Goal: Information Seeking & Learning: Compare options

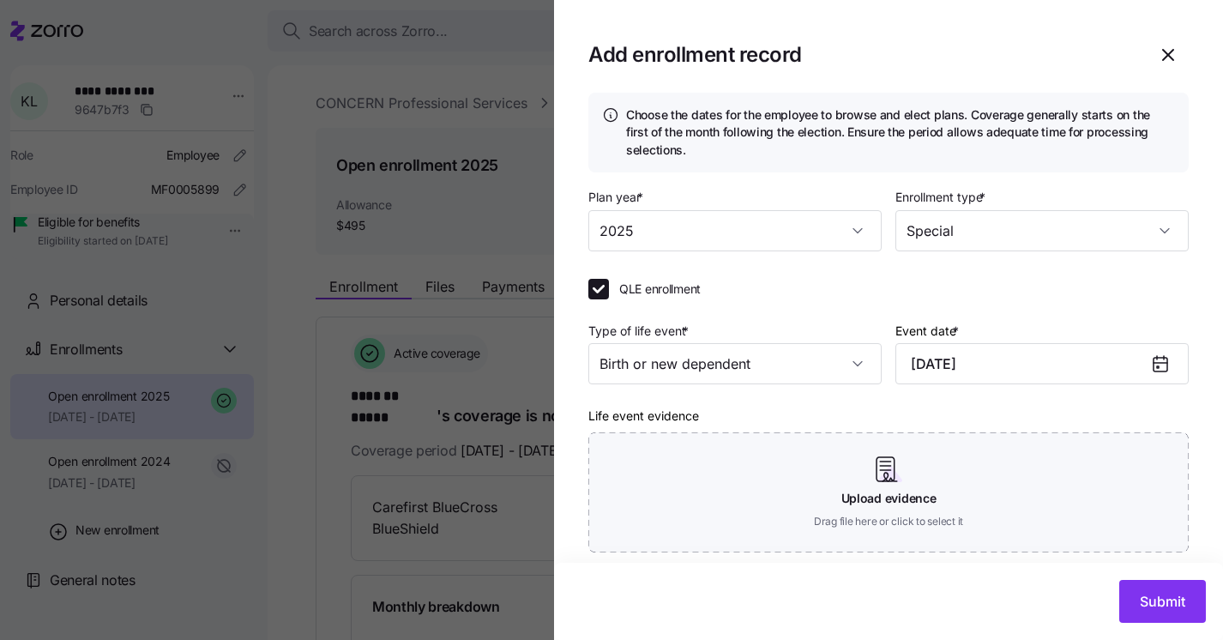
scroll to position [174, 0]
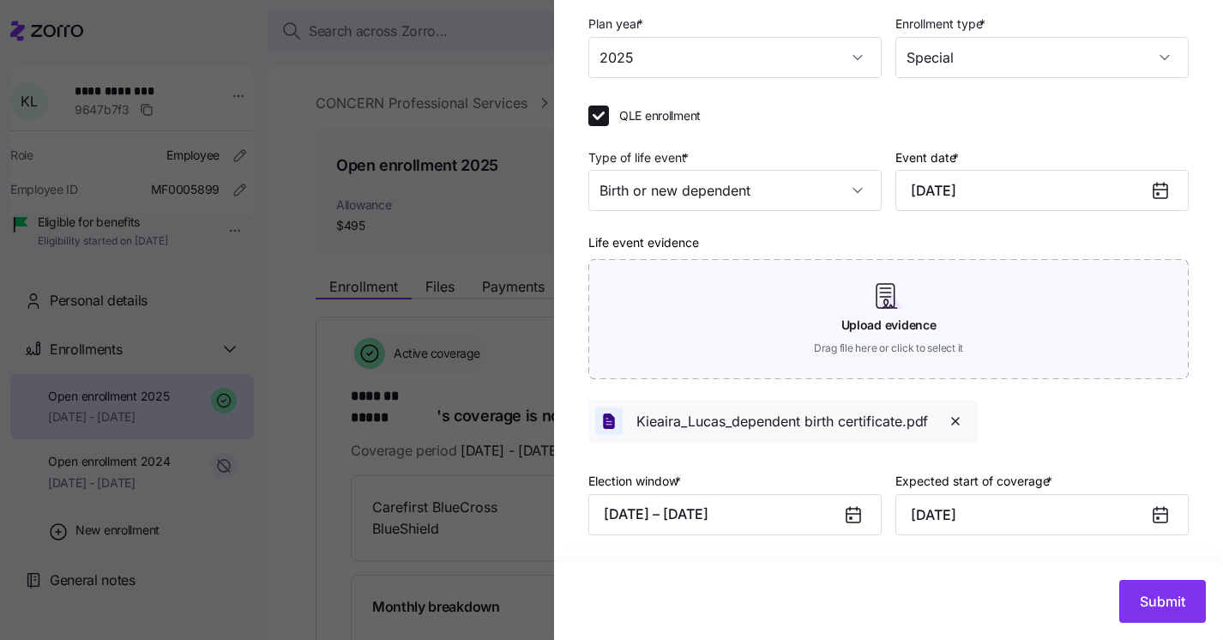
click at [1166, 520] on icon at bounding box center [1160, 515] width 14 height 14
click at [1143, 512] on input "November 1, 2025" at bounding box center [1041, 514] width 293 height 41
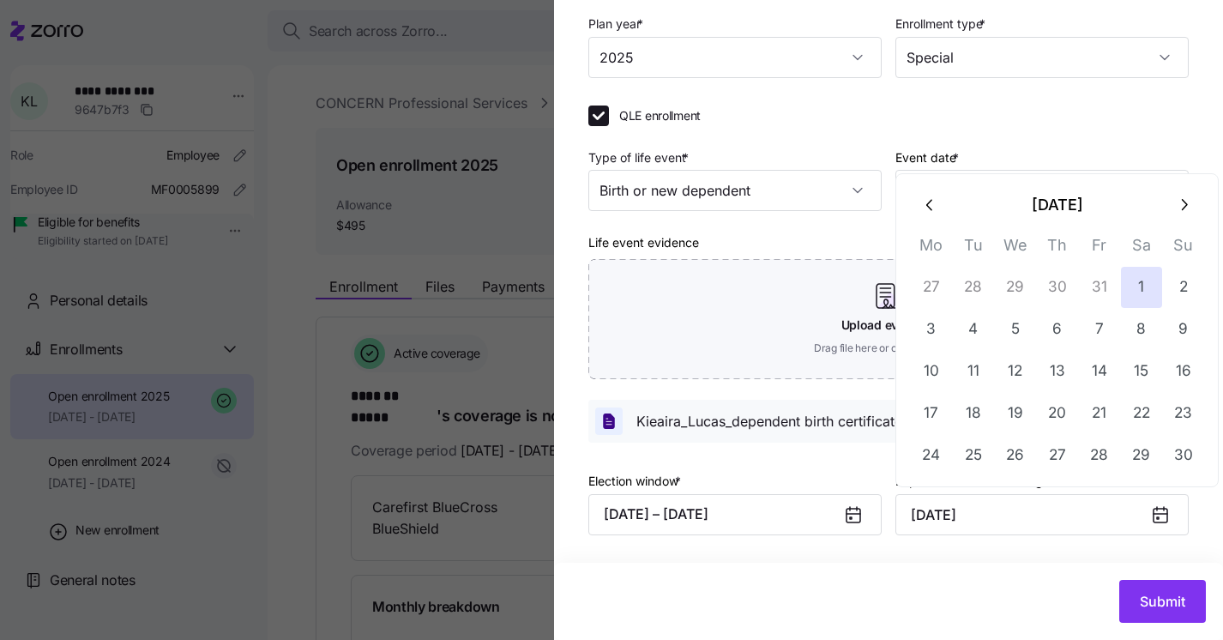
click at [924, 207] on icon "button" at bounding box center [930, 204] width 19 height 19
click at [1015, 373] on button "15" at bounding box center [1015, 371] width 41 height 41
type input "October 15, 2025"
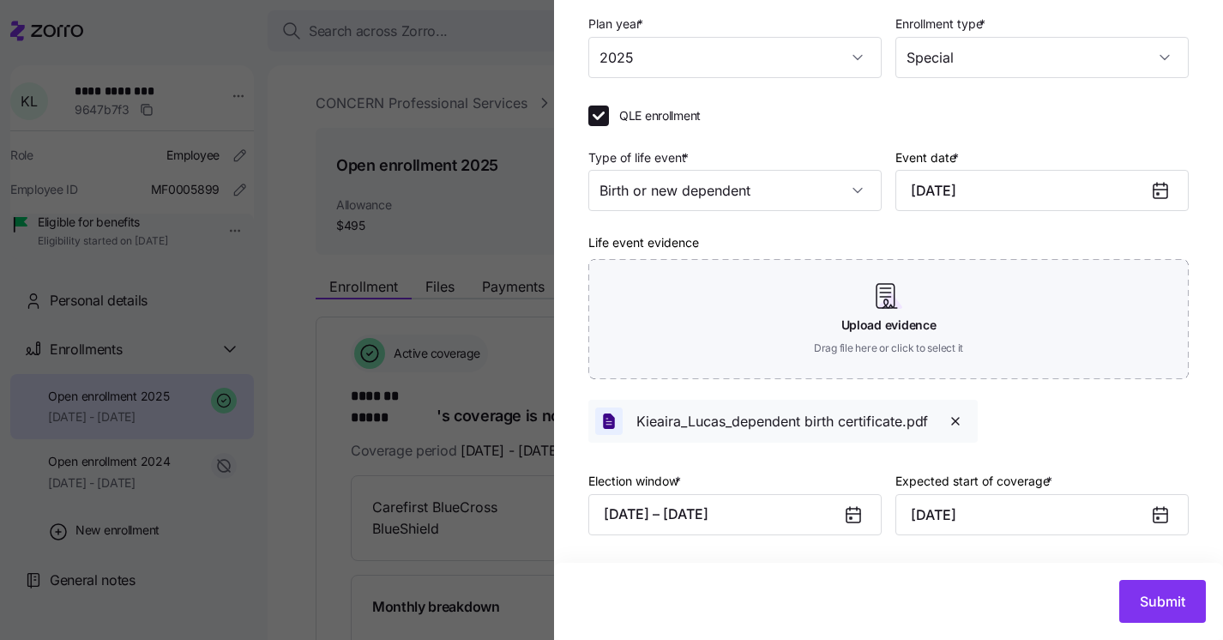
click at [1068, 433] on div "Life event evidence Upload evidence Drag file here or click to select it Kieair…" at bounding box center [888, 336] width 600 height 211
click at [1133, 604] on button "Submit" at bounding box center [1162, 601] width 87 height 43
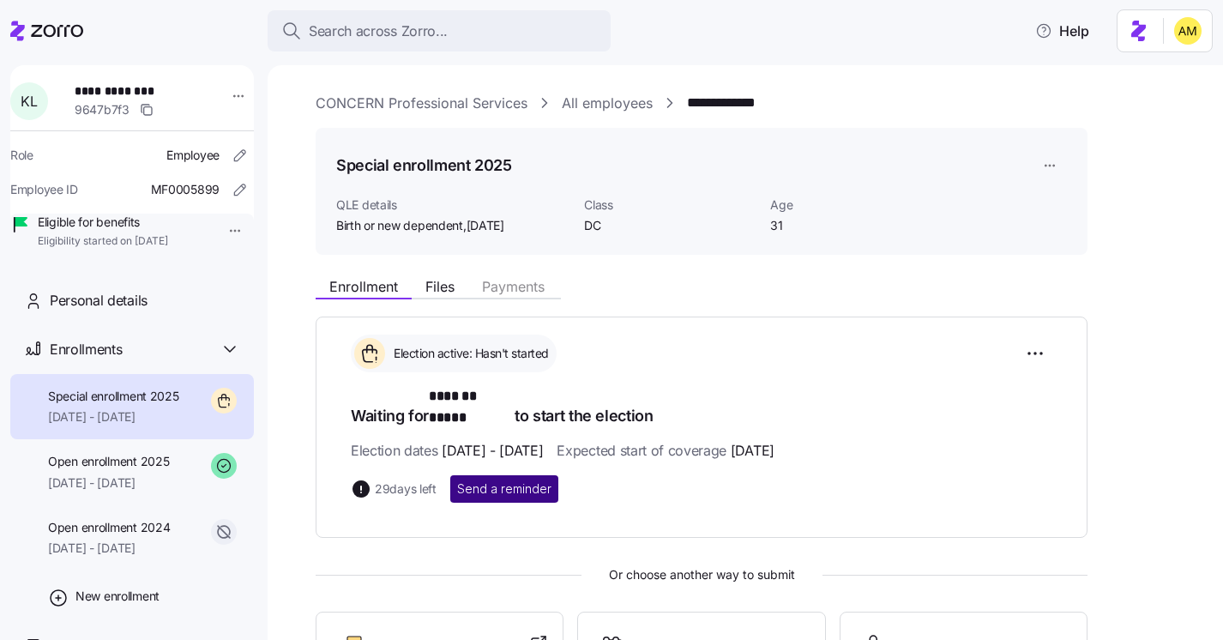
click at [519, 480] on span "Send a reminder" at bounding box center [504, 488] width 94 height 17
click at [1028, 356] on html "**********" at bounding box center [611, 314] width 1223 height 629
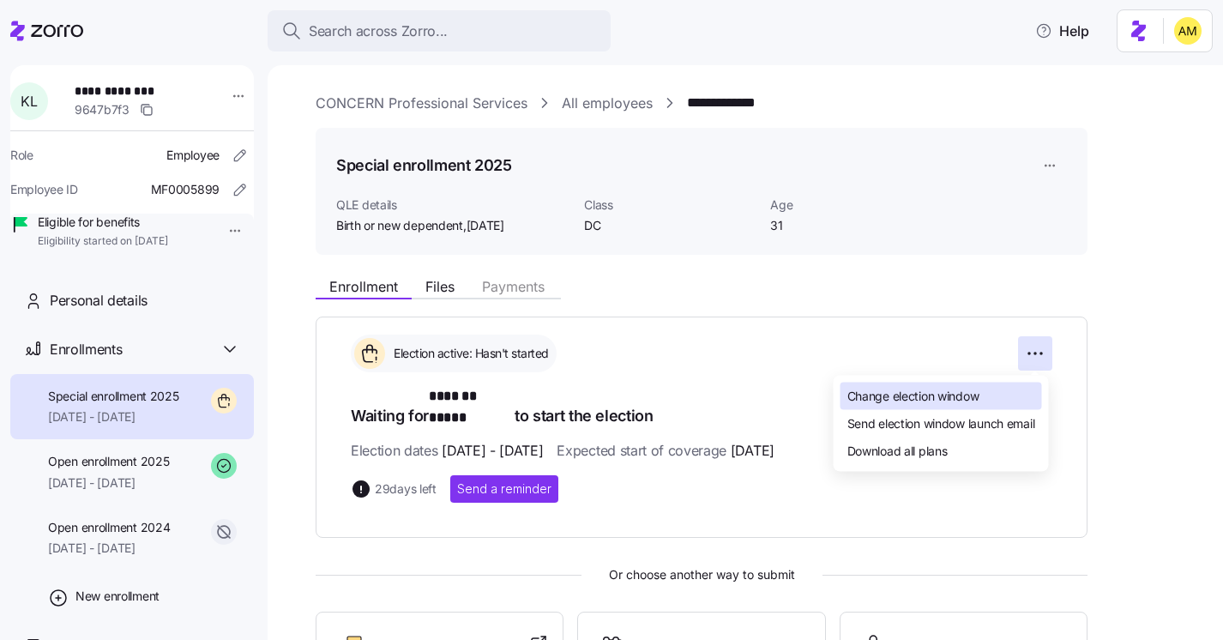
click at [941, 398] on span "Change election window" at bounding box center [913, 395] width 132 height 17
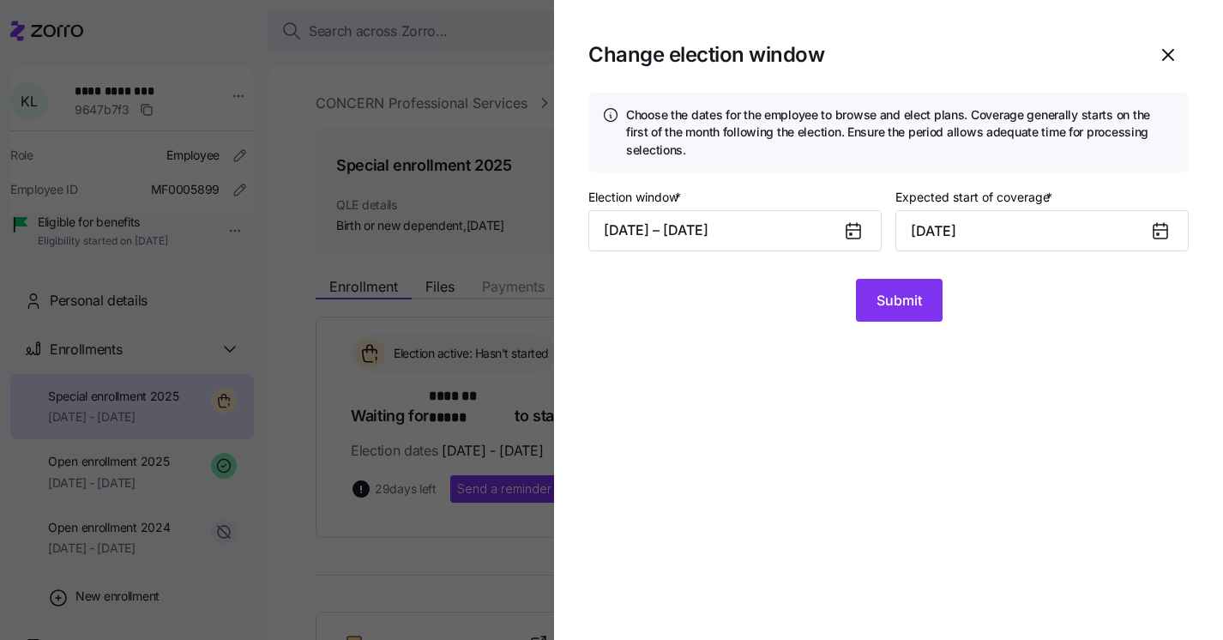
click at [850, 225] on icon at bounding box center [850, 224] width 0 height 3
click at [717, 246] on button "09/30/2025 – 10/30/2025" at bounding box center [734, 230] width 293 height 41
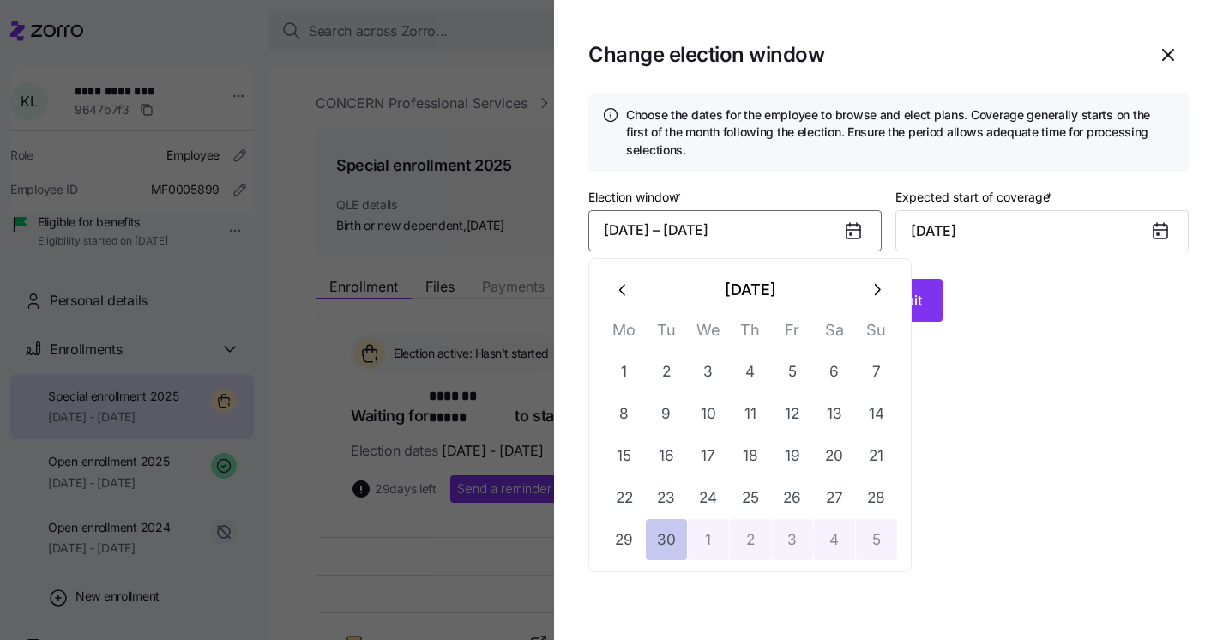
click at [663, 546] on button "30" at bounding box center [666, 539] width 41 height 41
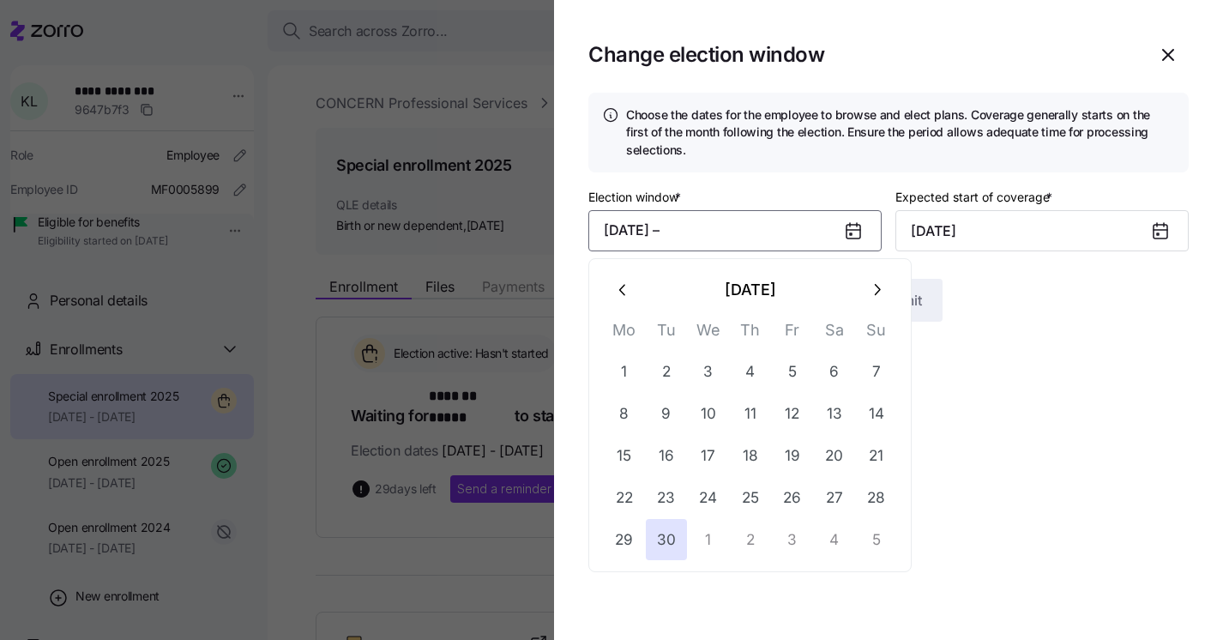
click at [878, 280] on icon "button" at bounding box center [876, 289] width 19 height 19
click at [838, 374] on button "4" at bounding box center [834, 371] width 41 height 41
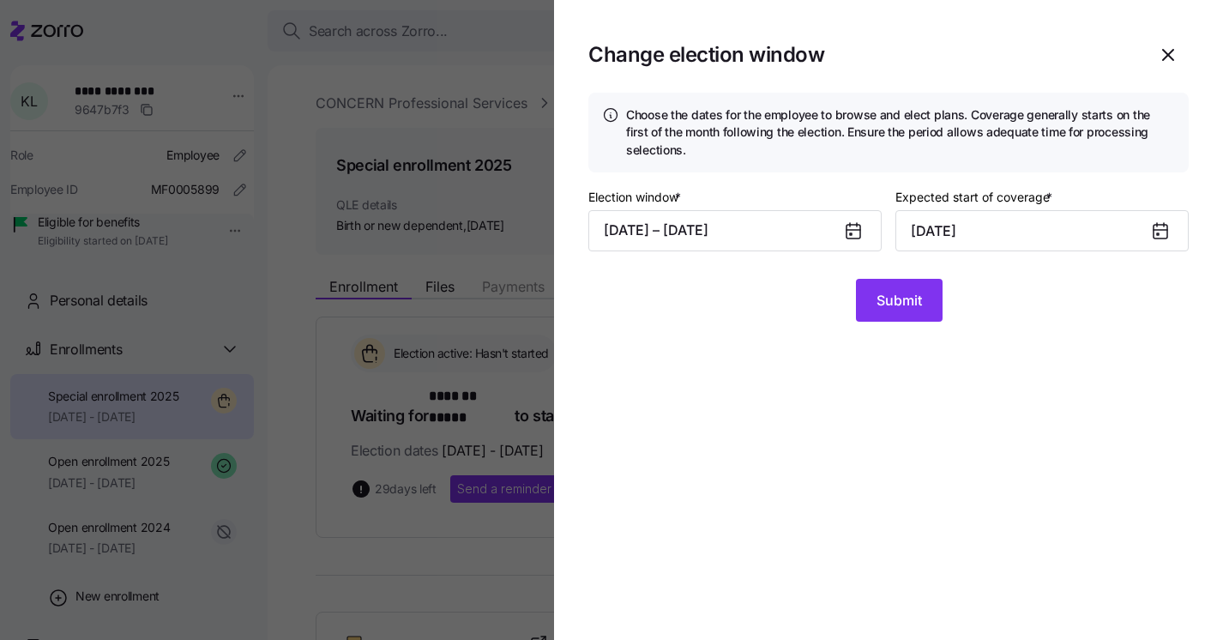
click at [1156, 240] on icon at bounding box center [1160, 230] width 21 height 21
click at [1049, 225] on input "November 1, 2025" at bounding box center [1041, 230] width 293 height 41
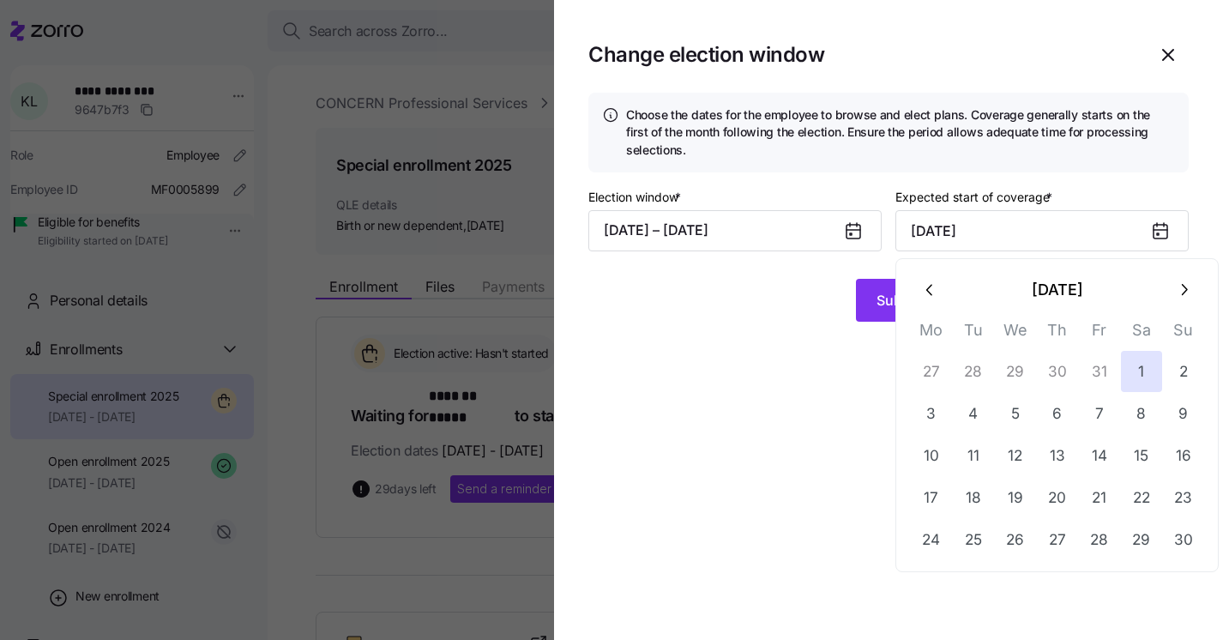
click at [923, 285] on icon "button" at bounding box center [930, 289] width 19 height 19
click at [1016, 455] on button "15" at bounding box center [1015, 455] width 41 height 41
type input "October 15, 2025"
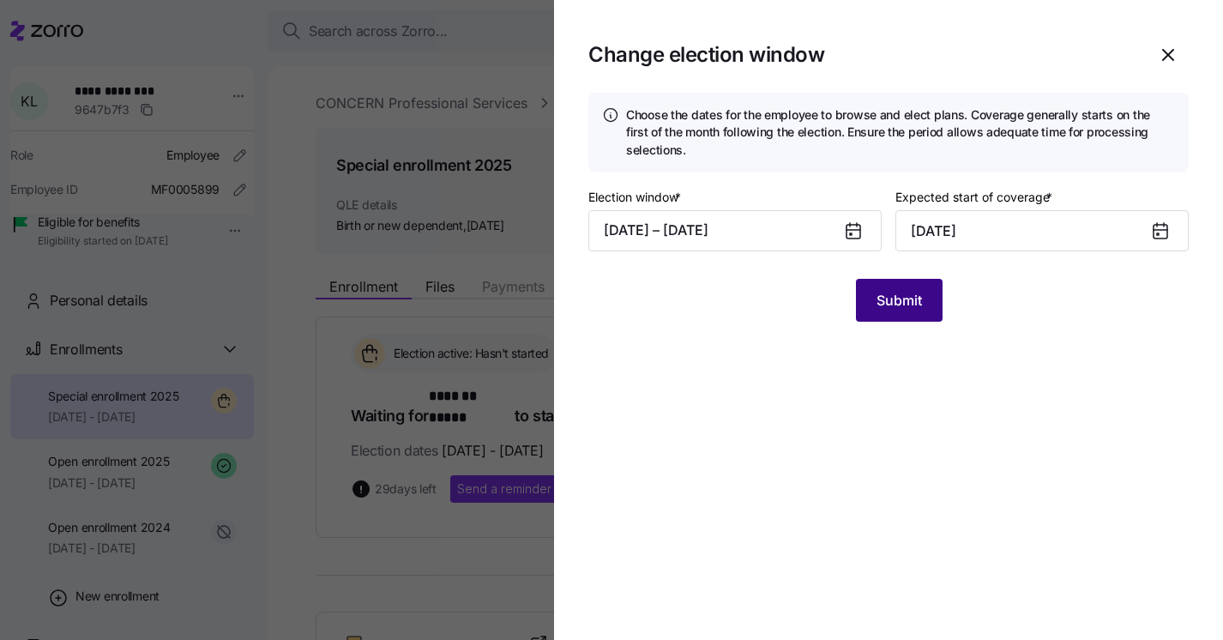
click at [880, 292] on span "Submit" at bounding box center [898, 300] width 45 height 21
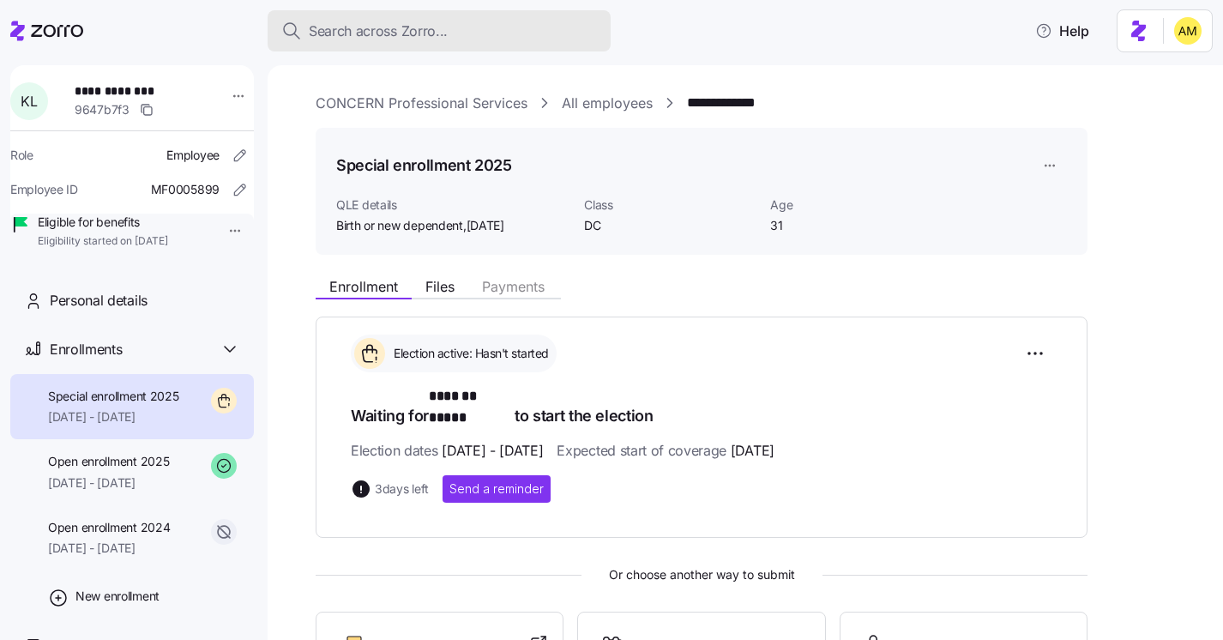
click at [385, 28] on span "Search across Zorro..." at bounding box center [378, 31] width 139 height 21
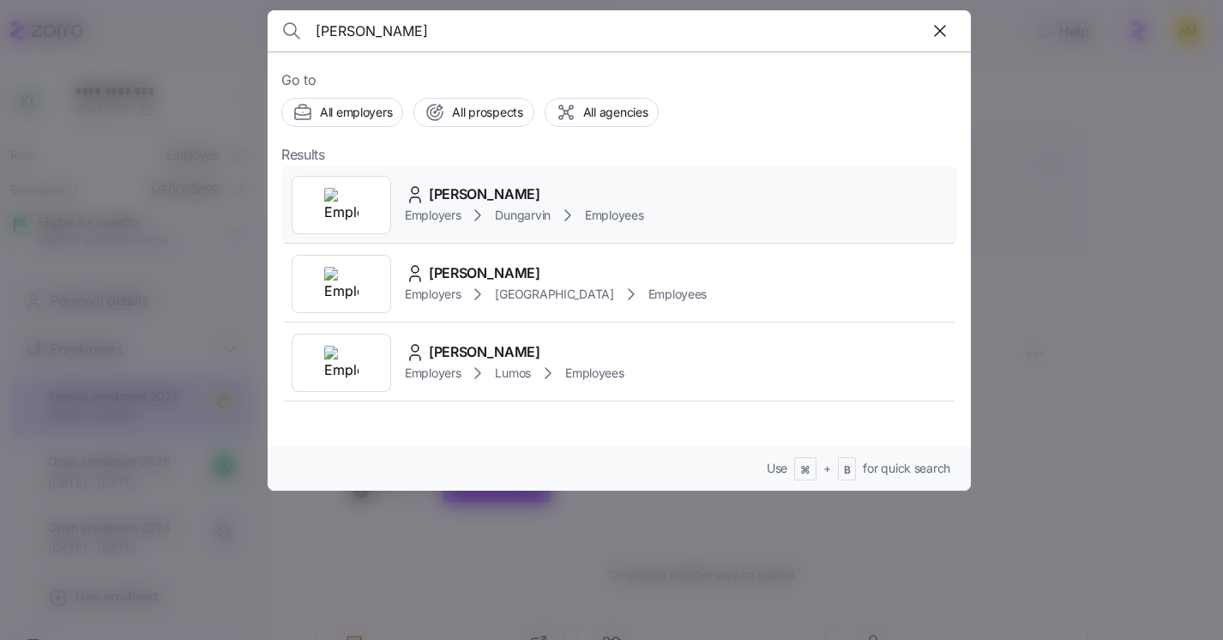
type input "Lorenzo Skinner"
click at [489, 196] on span "Lorenzo Skinner" at bounding box center [484, 193] width 111 height 21
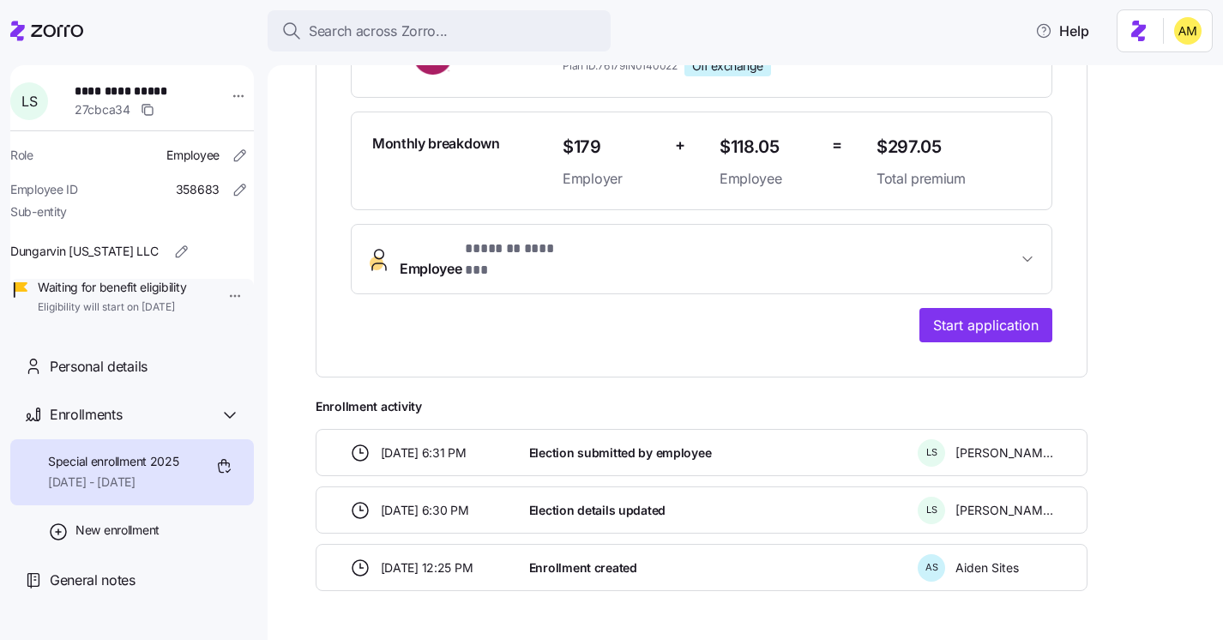
scroll to position [484, 0]
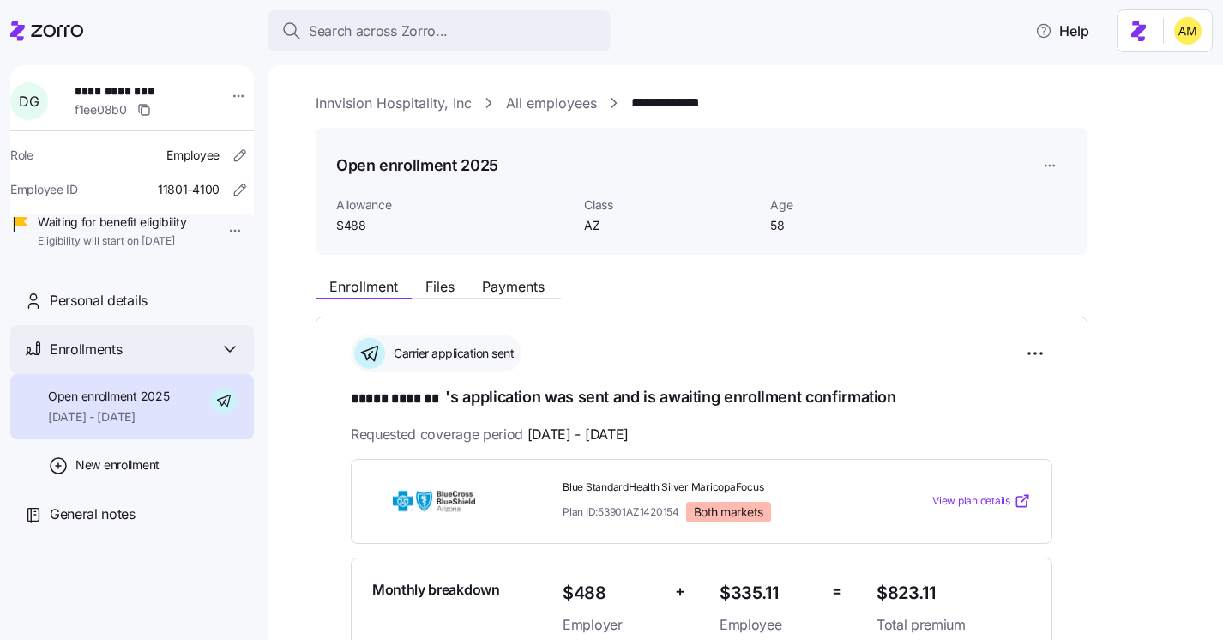
scroll to position [484, 0]
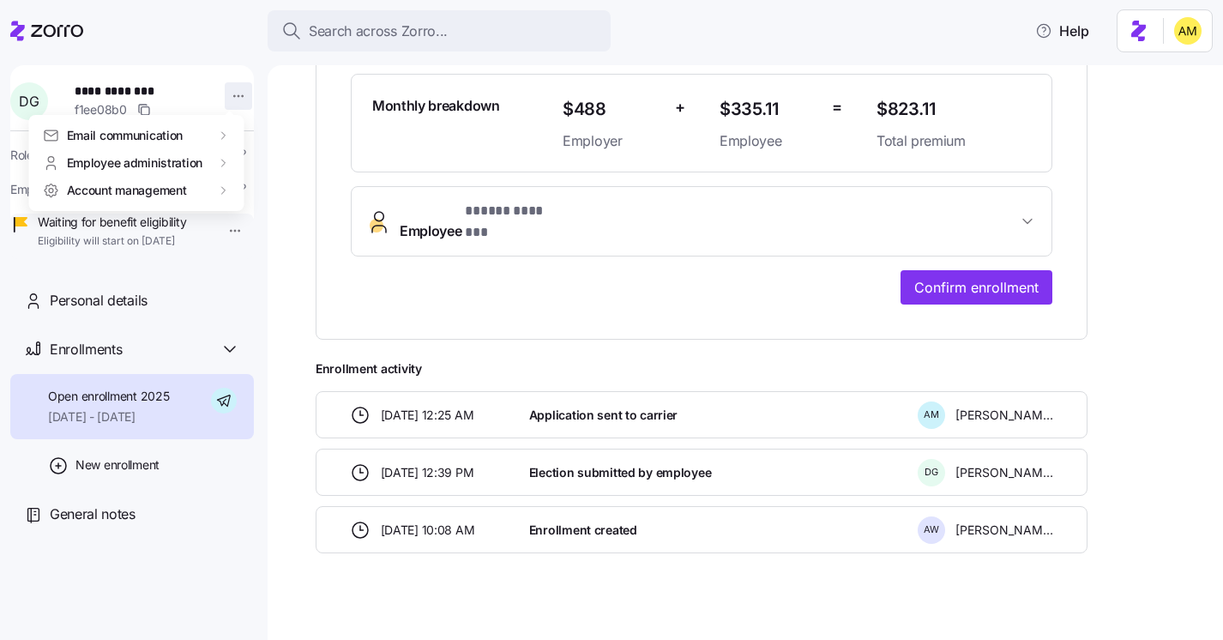
click at [231, 101] on html "**********" at bounding box center [611, 314] width 1223 height 629
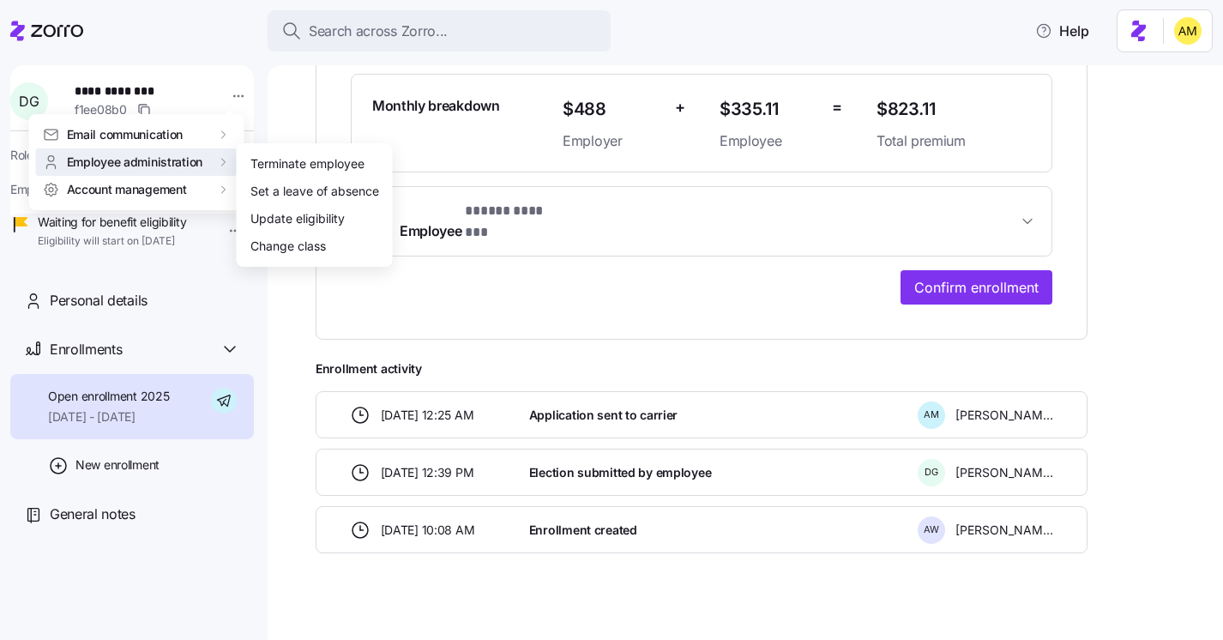
click at [262, 325] on html "**********" at bounding box center [611, 314] width 1223 height 629
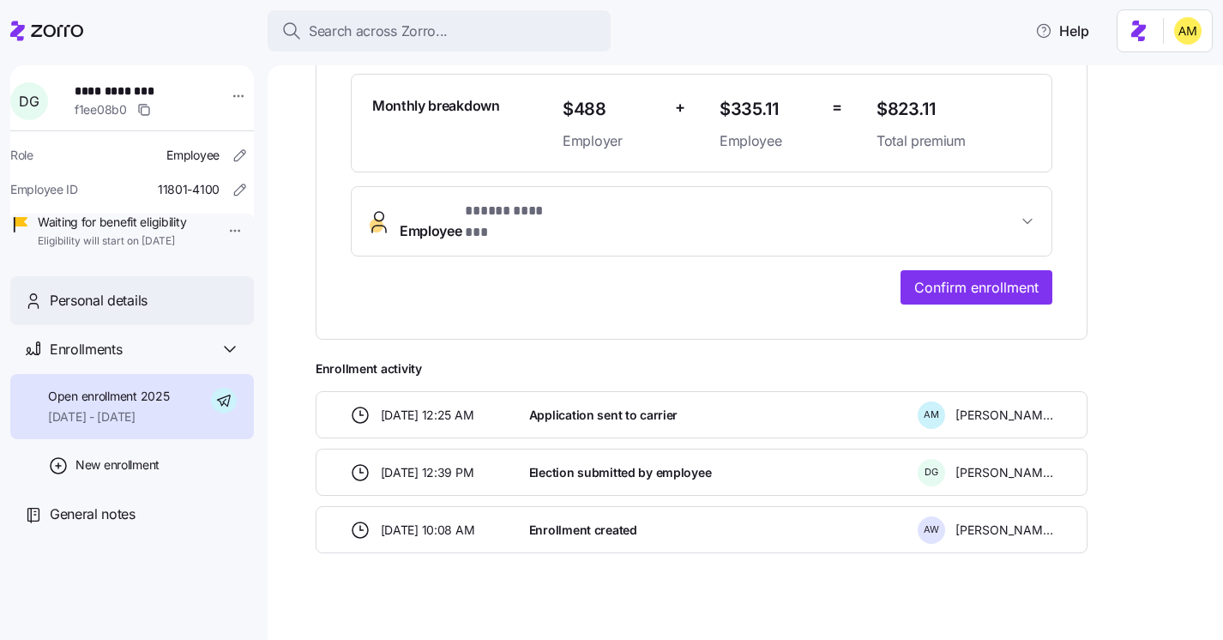
click at [104, 311] on span "Personal details" at bounding box center [99, 300] width 98 height 21
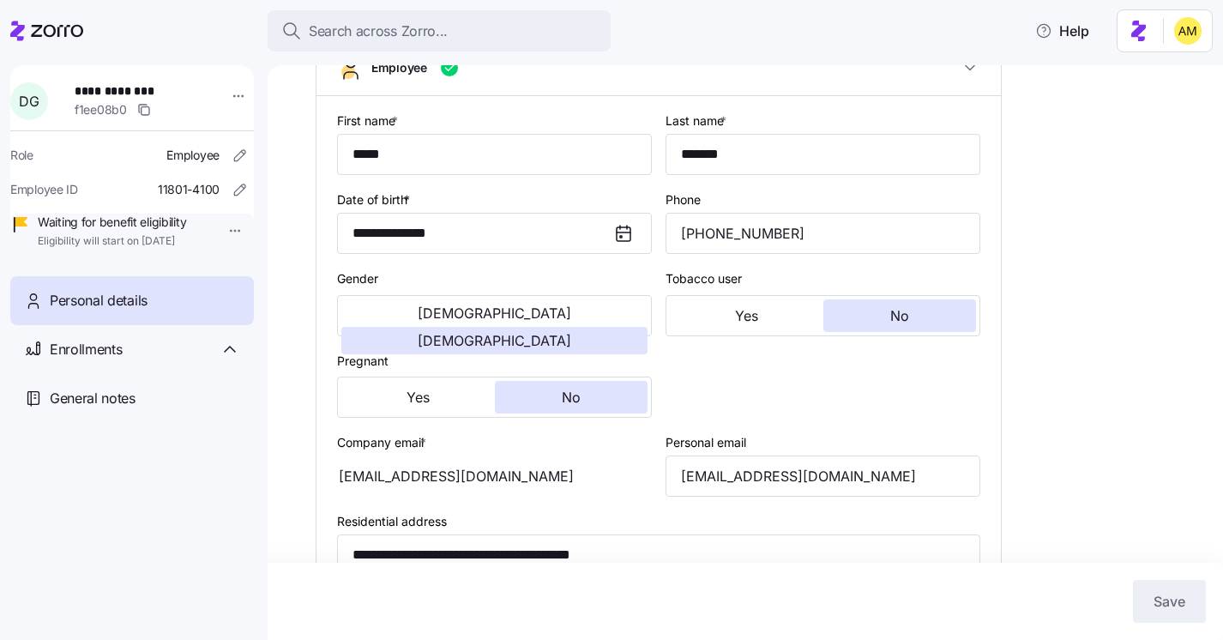
type input "AZ"
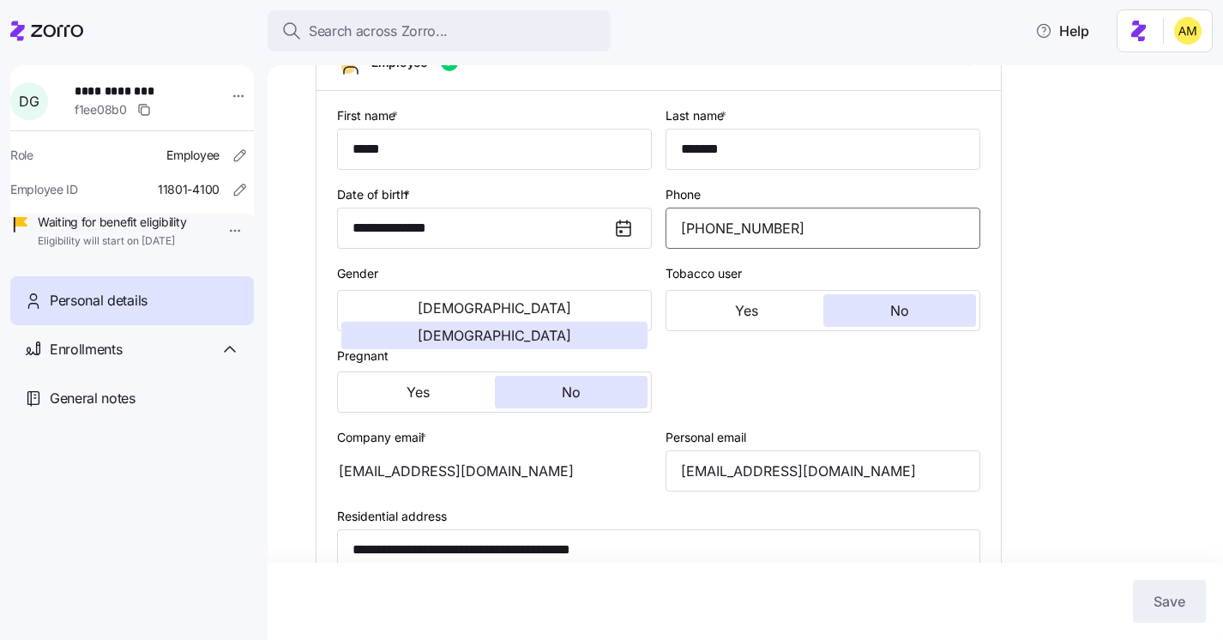
click at [738, 249] on input "(602) 826-0676" at bounding box center [822, 227] width 315 height 41
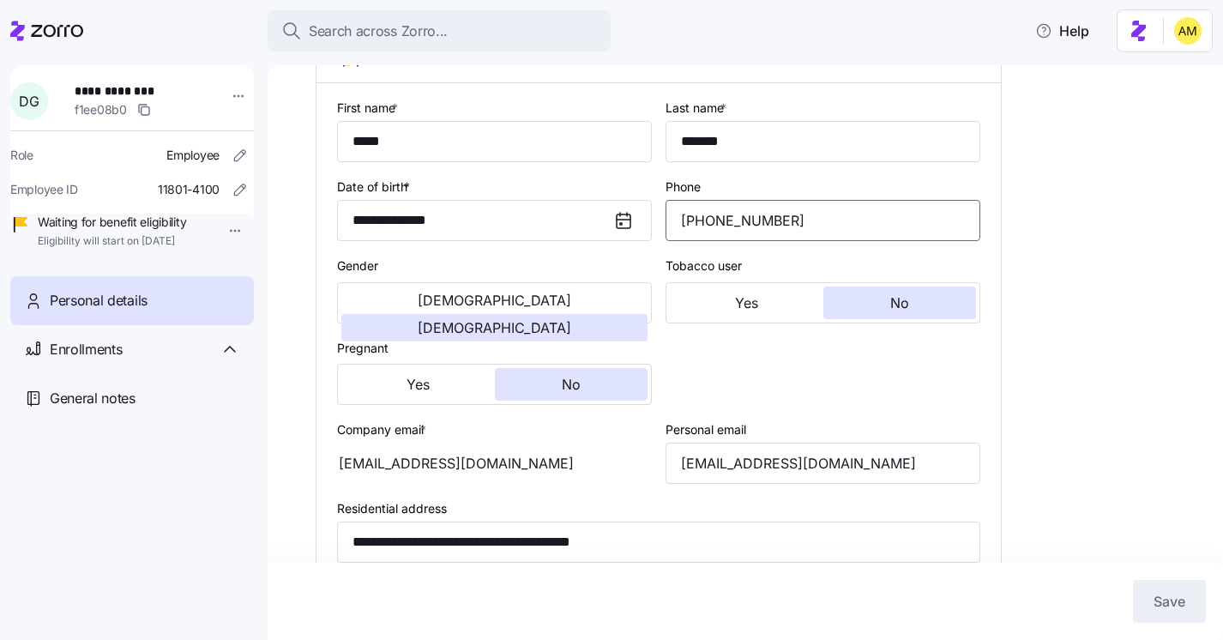
scroll to position [236, 0]
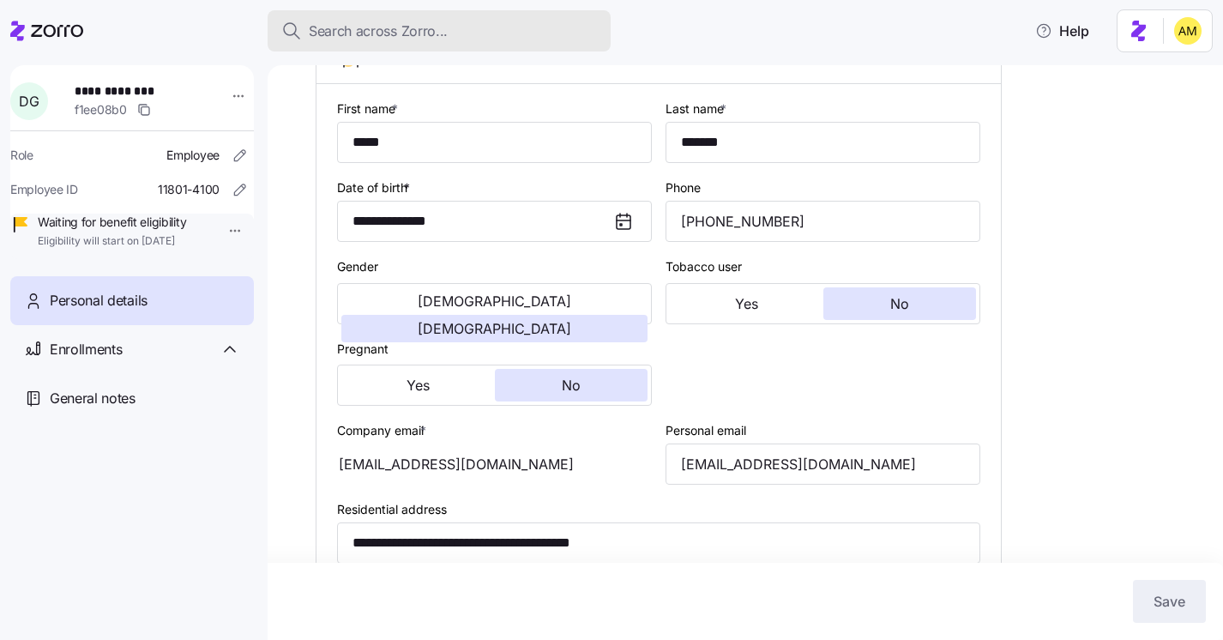
click at [365, 18] on button "Search across Zorro..." at bounding box center [438, 30] width 343 height 41
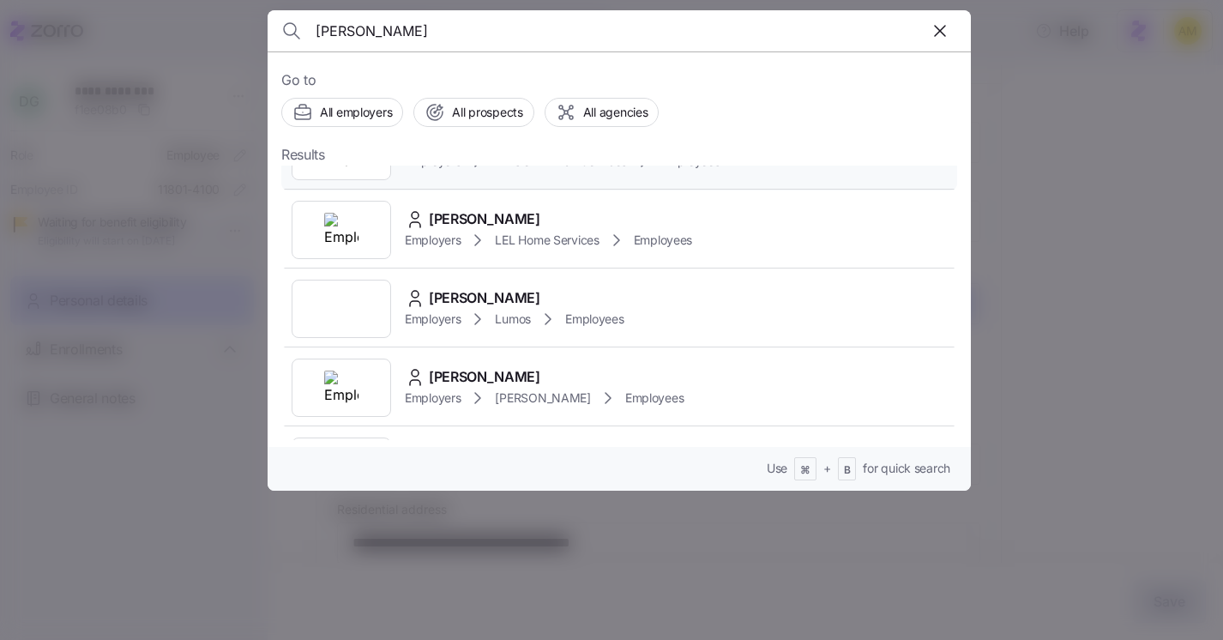
scroll to position [154, 0]
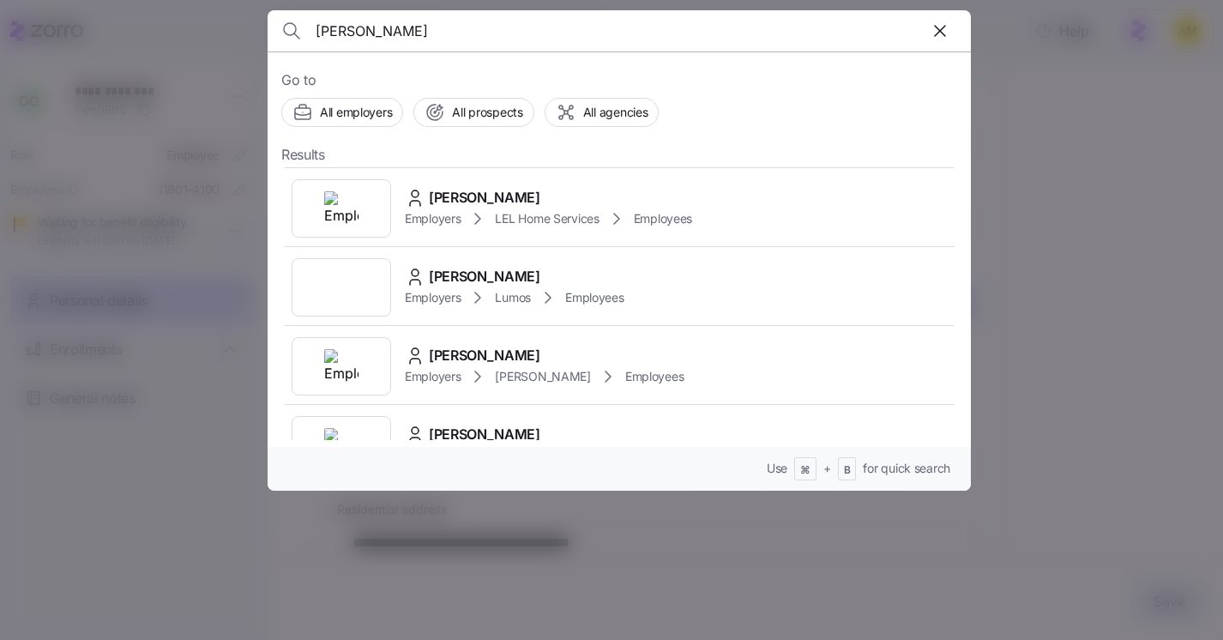
type input "Donna Waite"
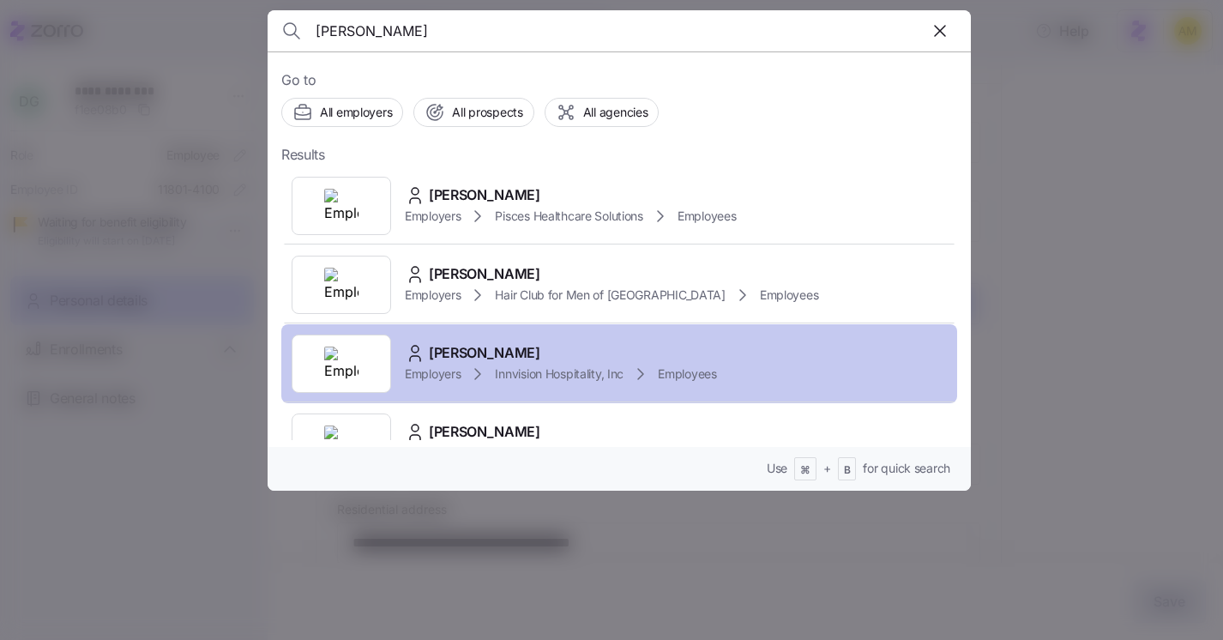
scroll to position [0, 0]
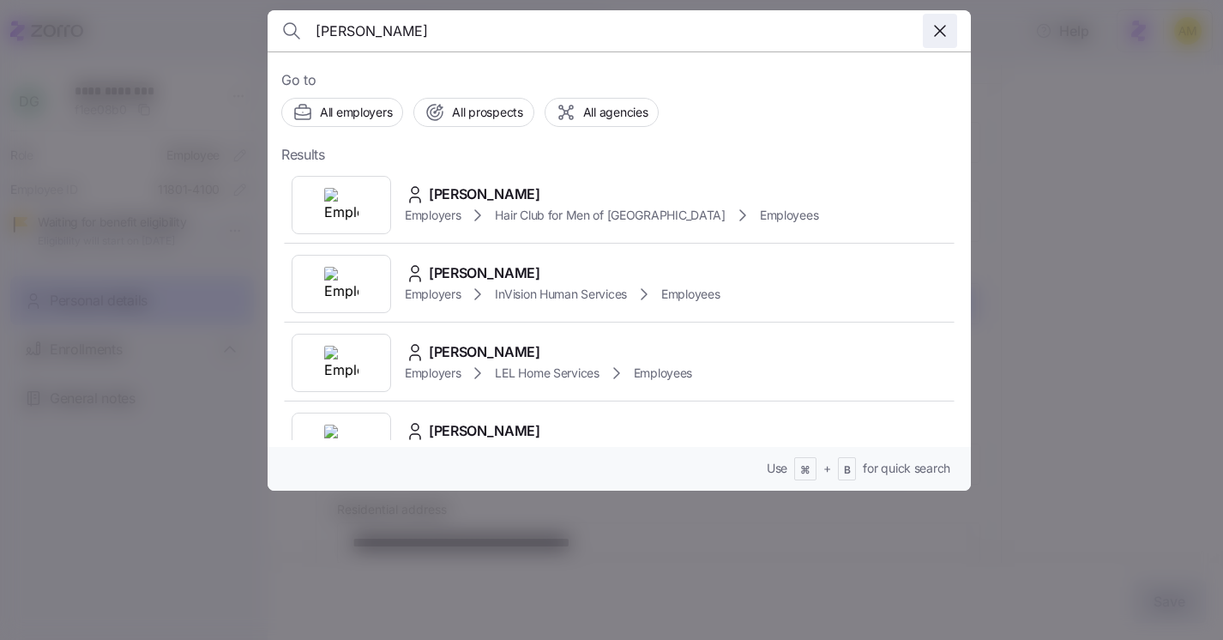
click at [947, 30] on icon "button" at bounding box center [939, 31] width 21 height 21
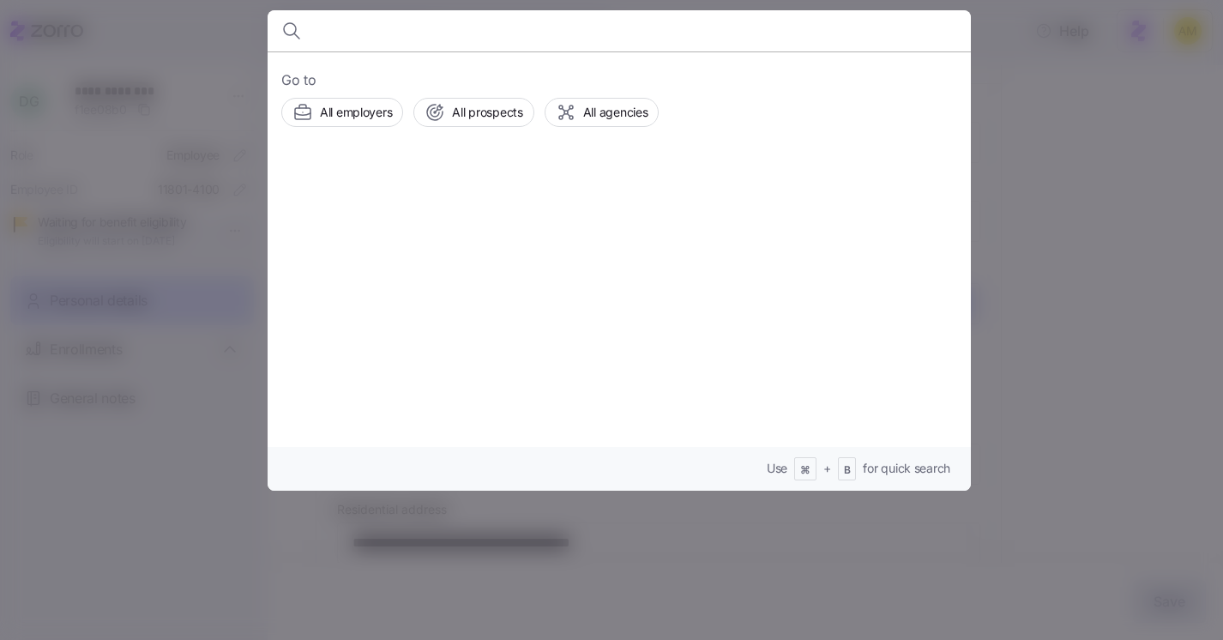
click at [1054, 139] on div at bounding box center [611, 320] width 1223 height 640
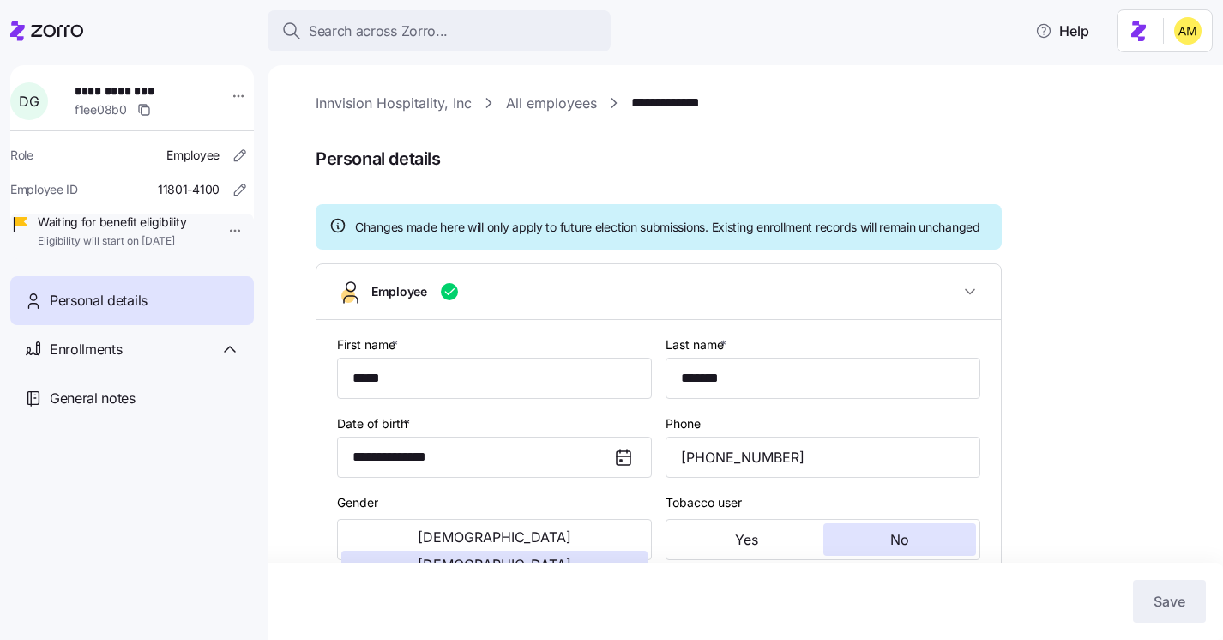
click at [664, 101] on link "**********" at bounding box center [679, 103] width 97 height 21
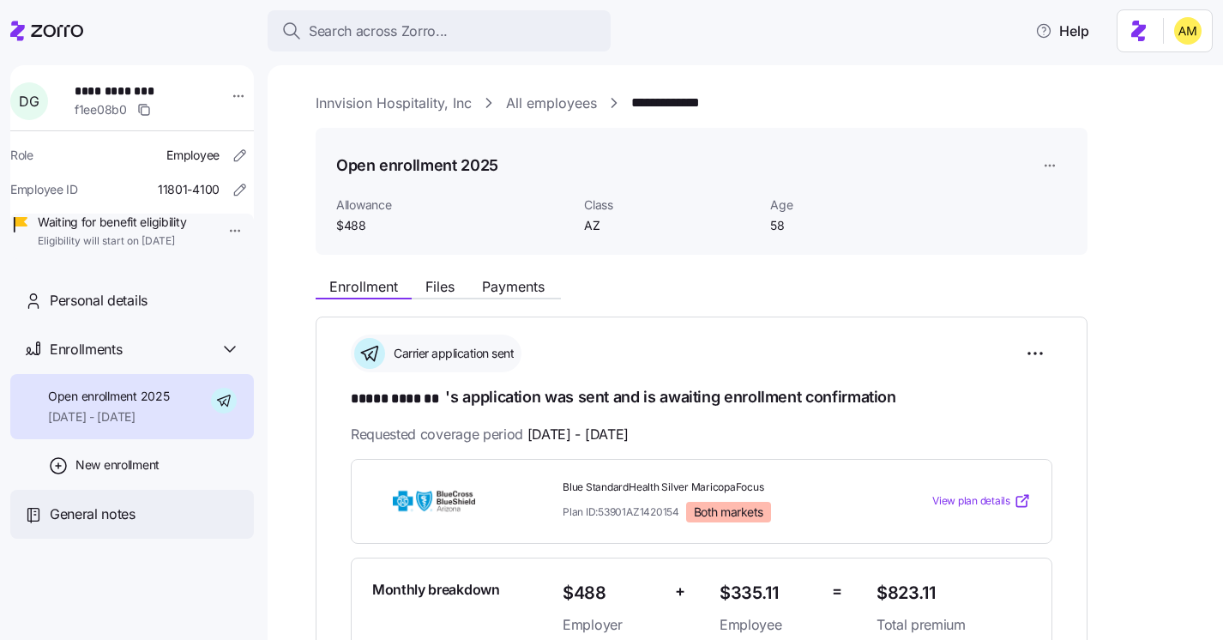
click at [61, 538] on div "General notes" at bounding box center [131, 514] width 243 height 49
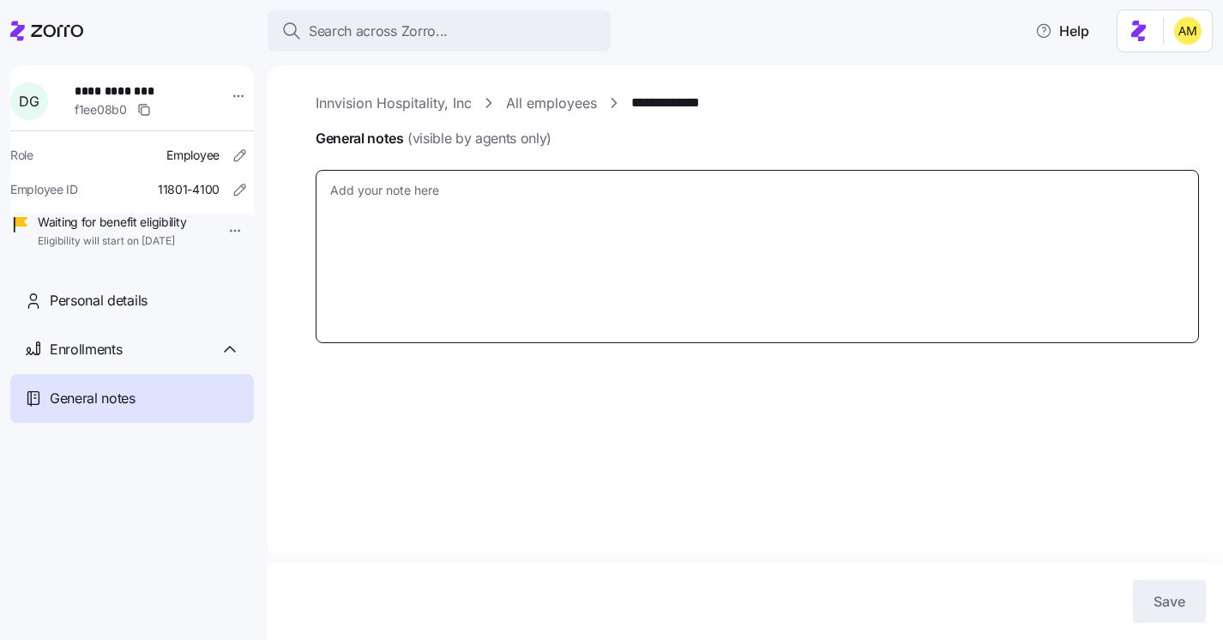
click at [390, 215] on textarea "General notes (visible by agents only)" at bounding box center [757, 256] width 883 height 173
click at [376, 221] on textarea "General notes (visible by agents only)" at bounding box center [757, 256] width 883 height 173
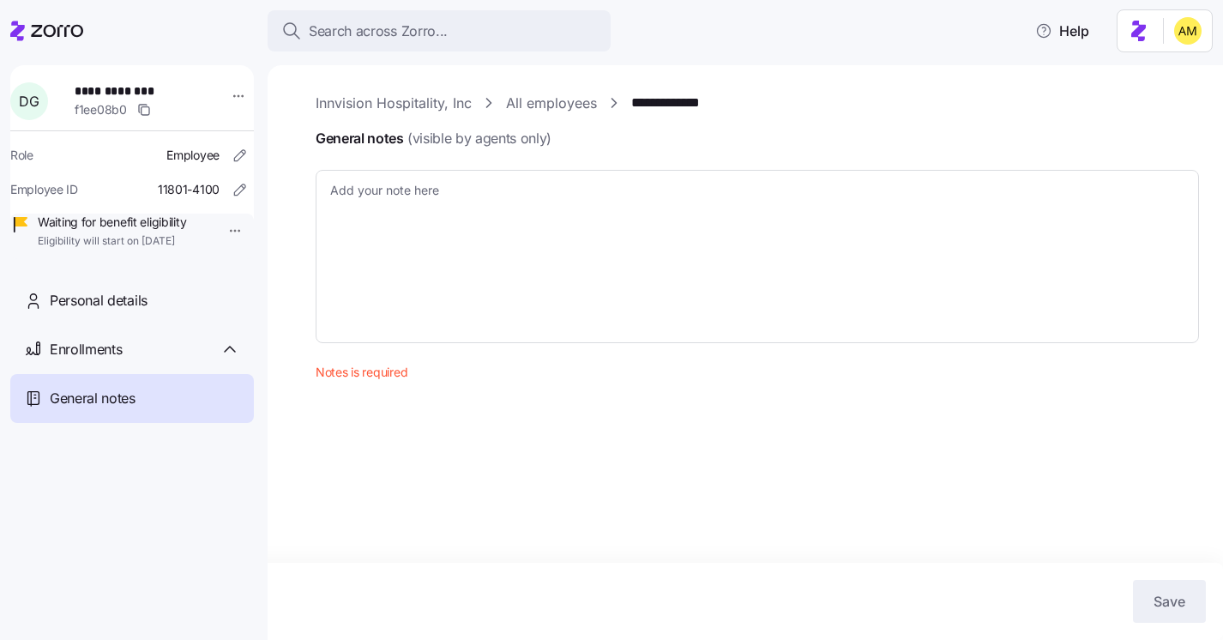
click at [648, 105] on link "**********" at bounding box center [679, 103] width 97 height 21
type textarea "x"
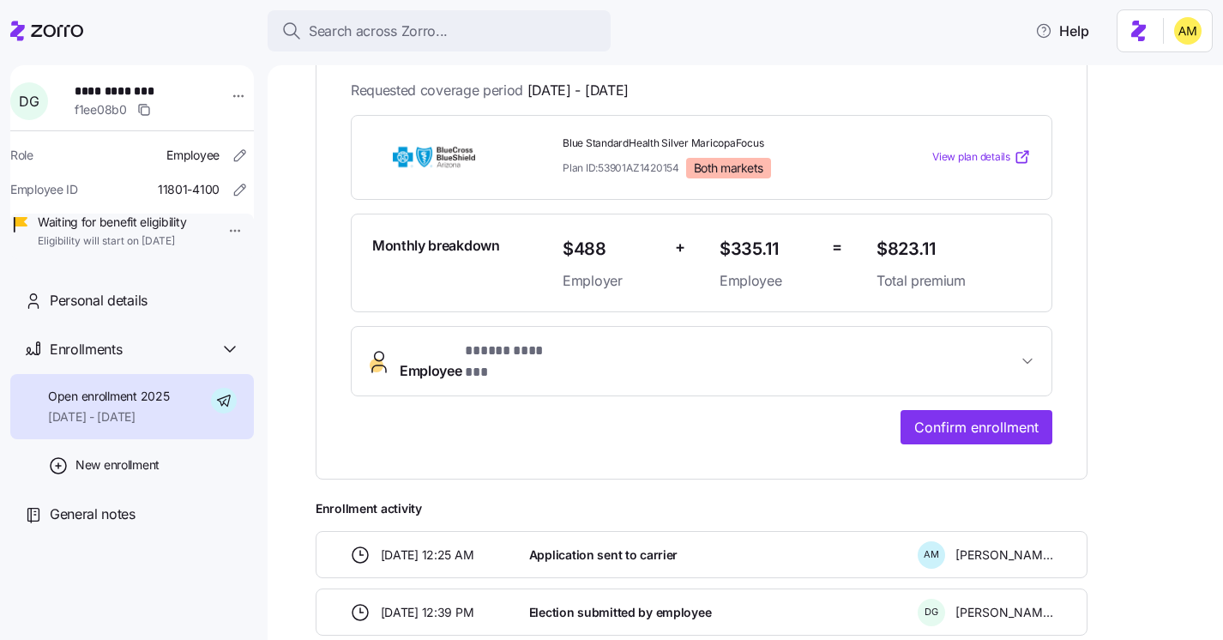
scroll to position [297, 0]
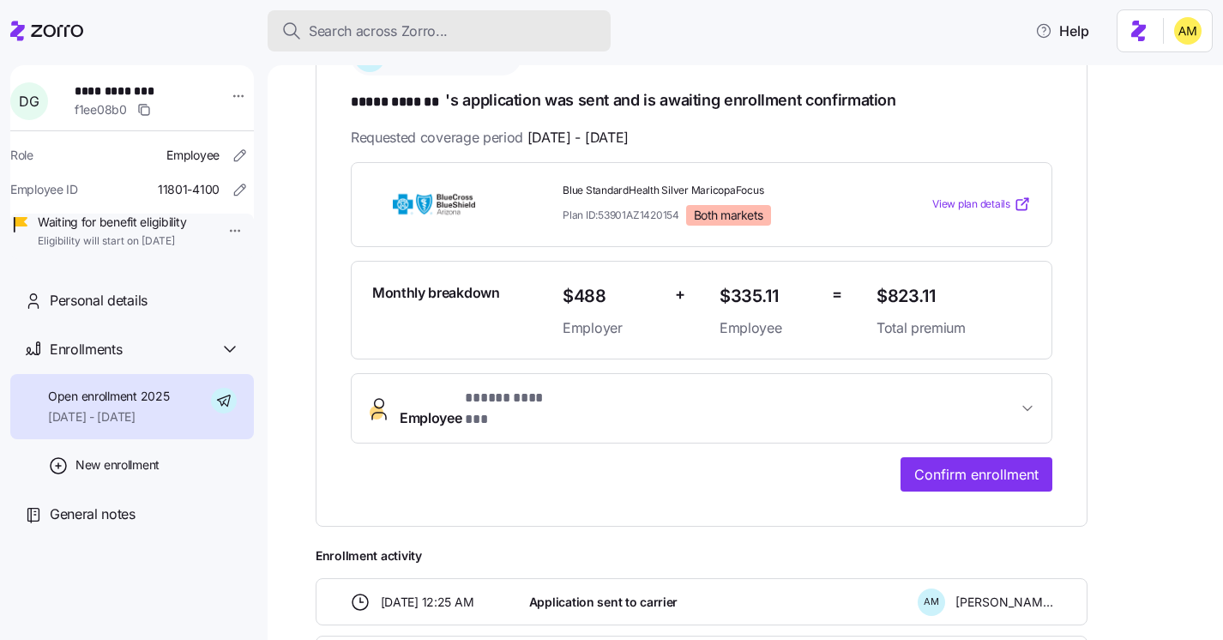
click at [358, 17] on button "Search across Zorro..." at bounding box center [438, 30] width 343 height 41
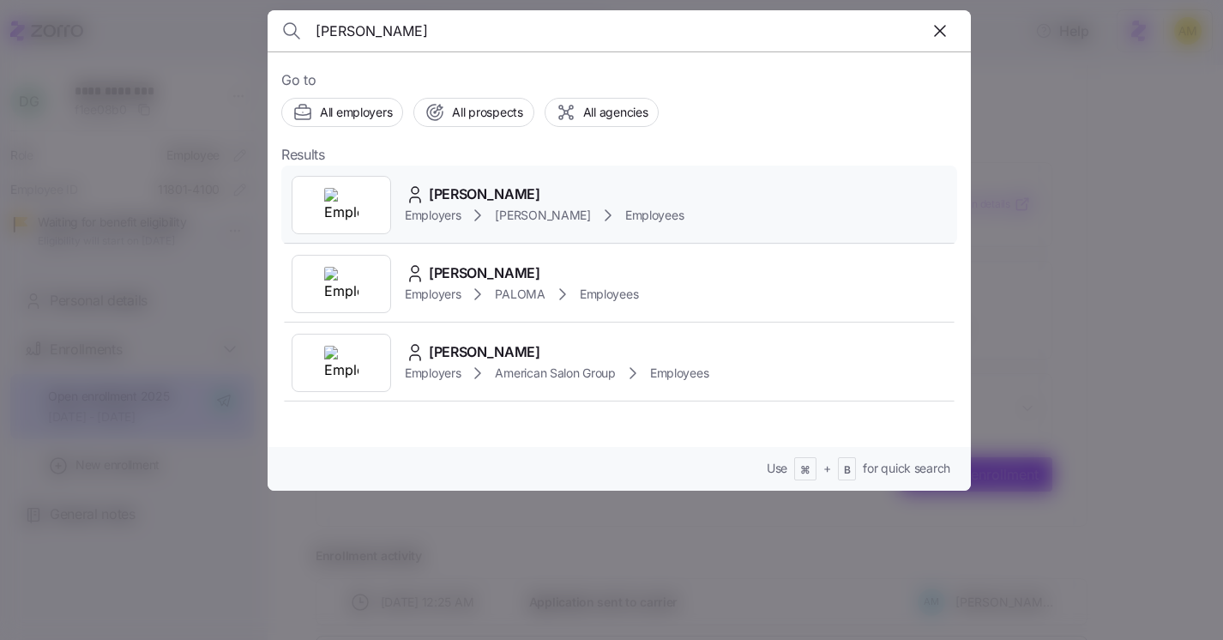
type input "dale sti"
click at [482, 202] on span "Dale Stillwagon Jr" at bounding box center [484, 193] width 111 height 21
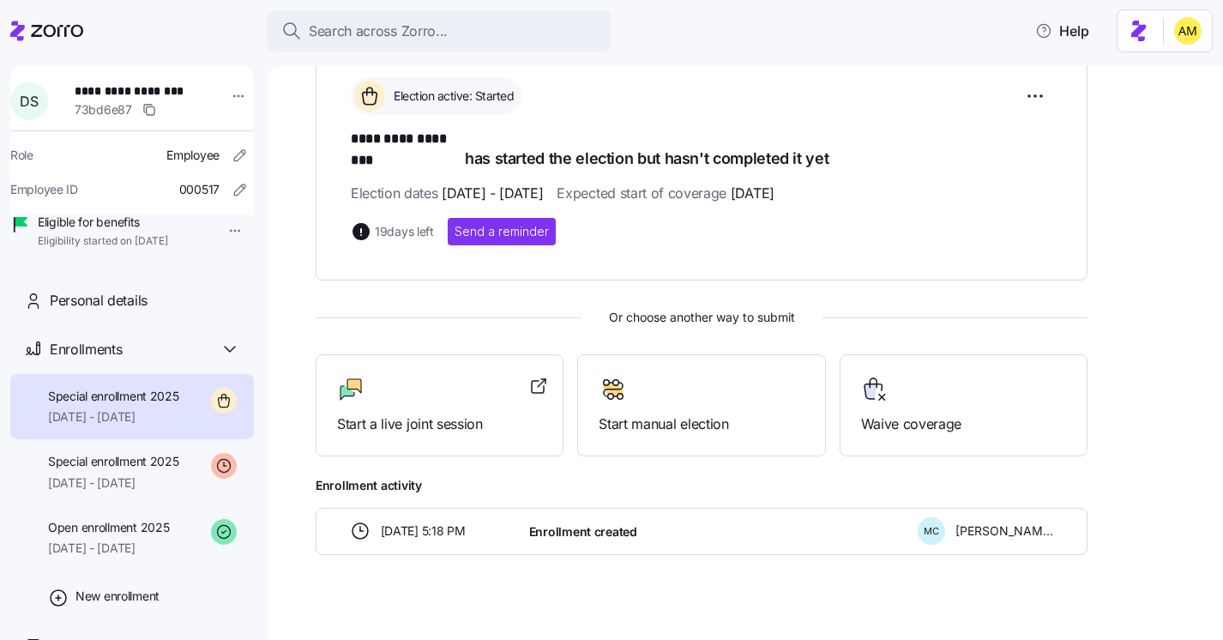
scroll to position [53, 0]
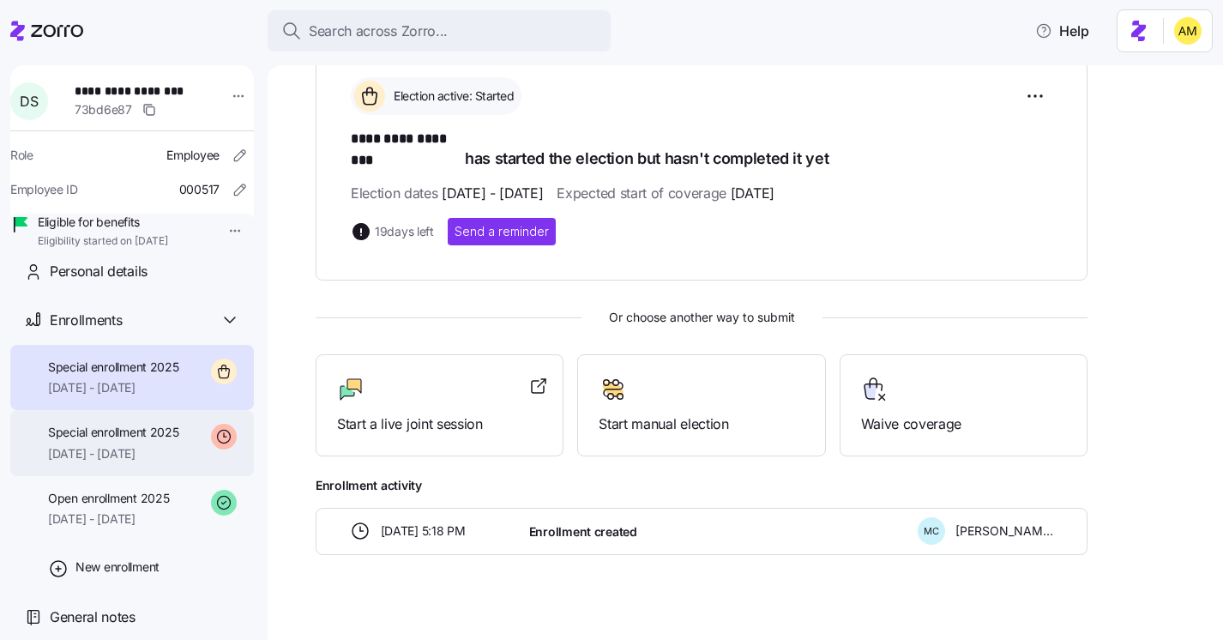
click at [156, 445] on span "09/01/2025 - 12/31/2025" at bounding box center [113, 453] width 131 height 17
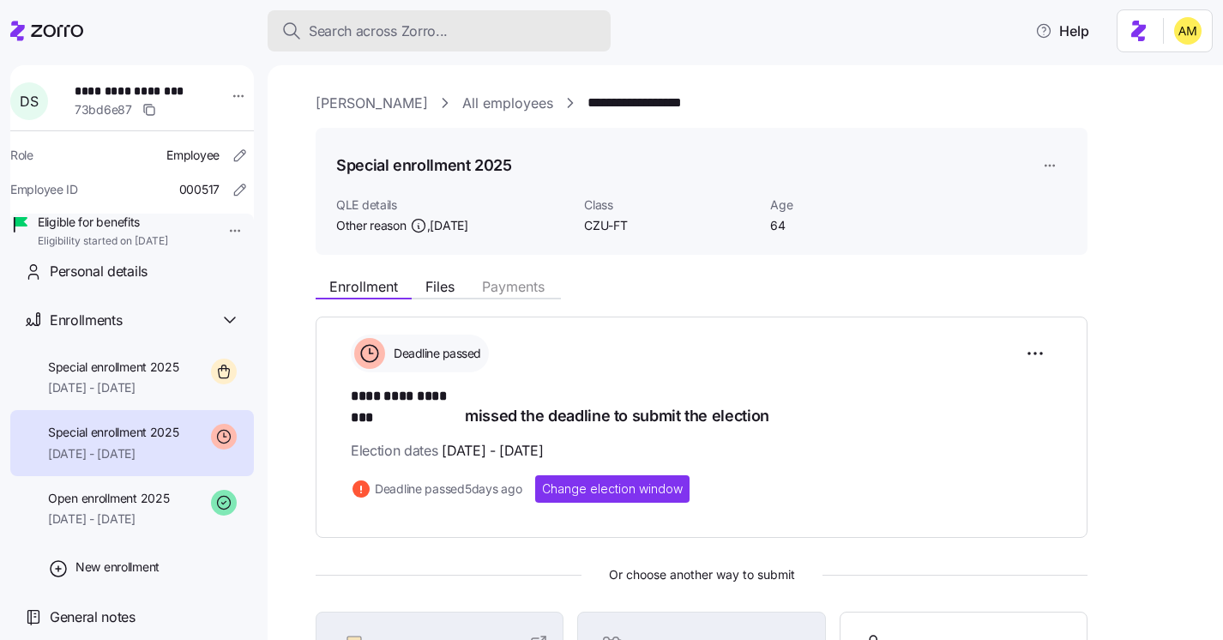
click at [371, 38] on span "Search across Zorro..." at bounding box center [378, 31] width 139 height 21
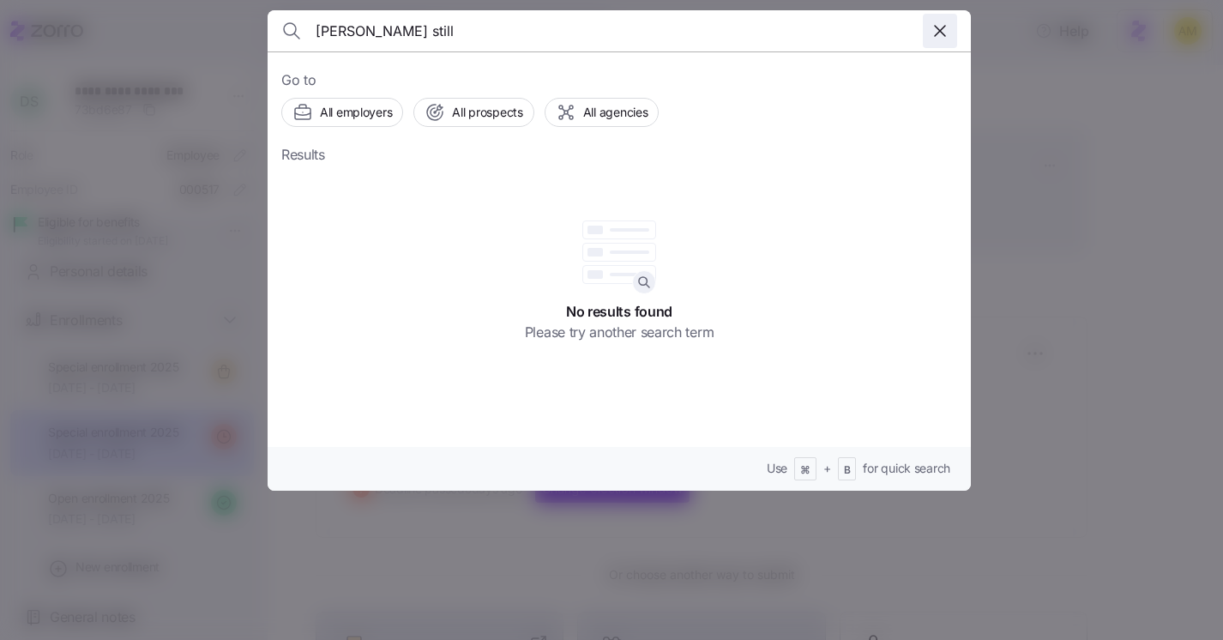
type input "milinda still"
click at [938, 24] on icon "button" at bounding box center [939, 31] width 21 height 21
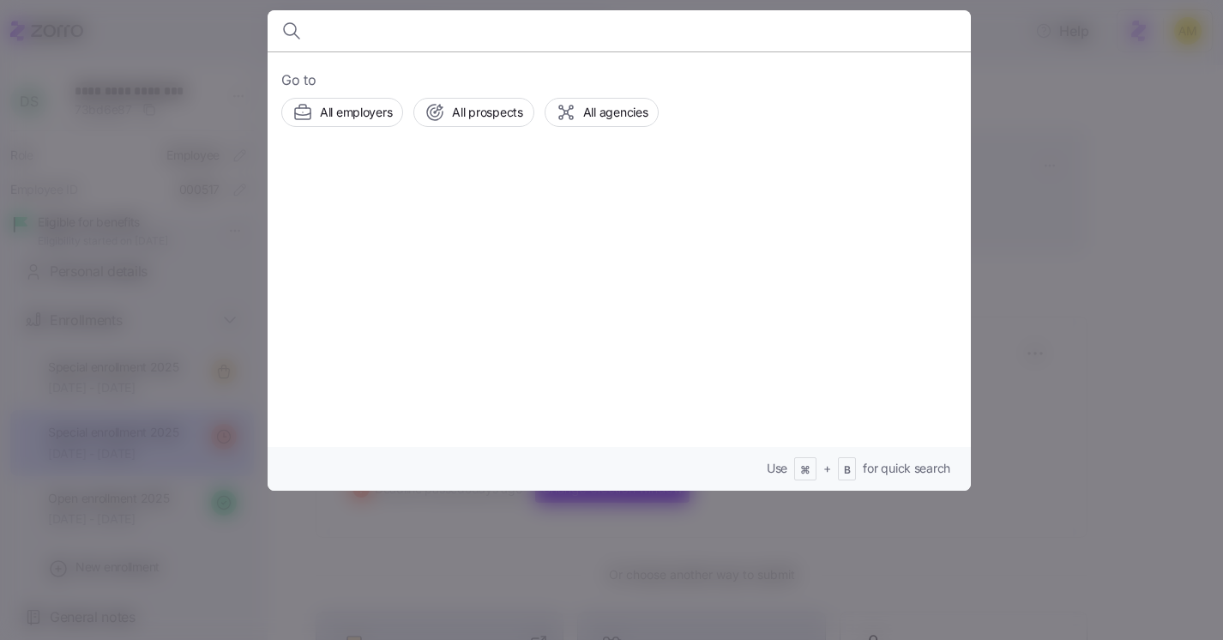
click at [1046, 270] on div at bounding box center [611, 320] width 1223 height 640
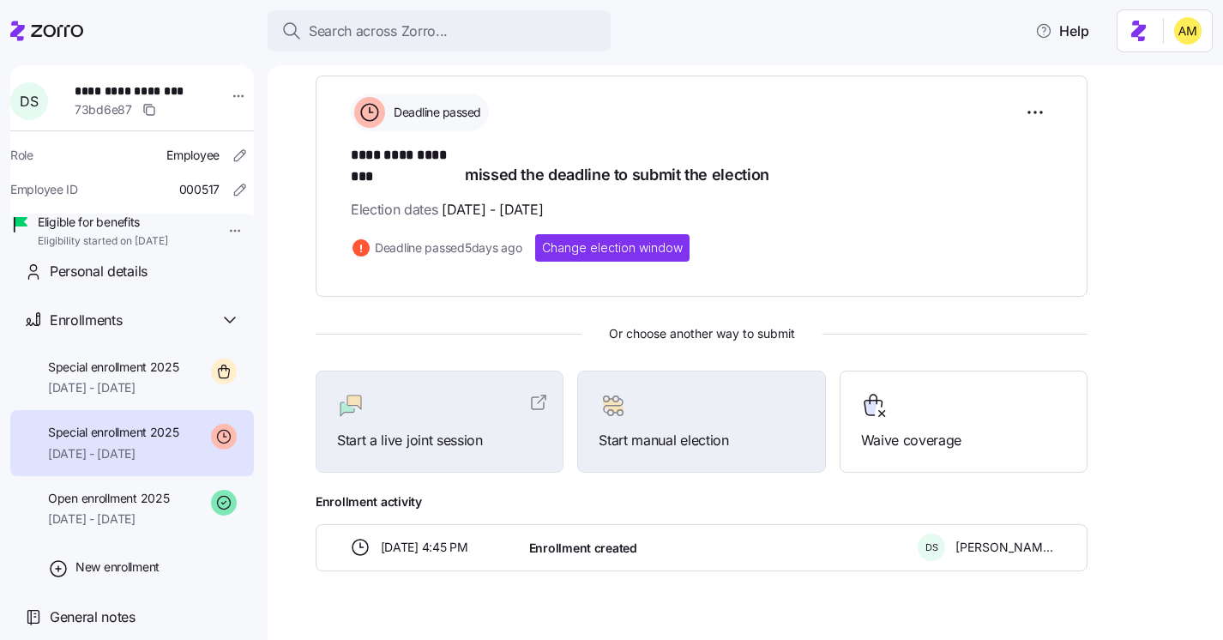
scroll to position [257, 0]
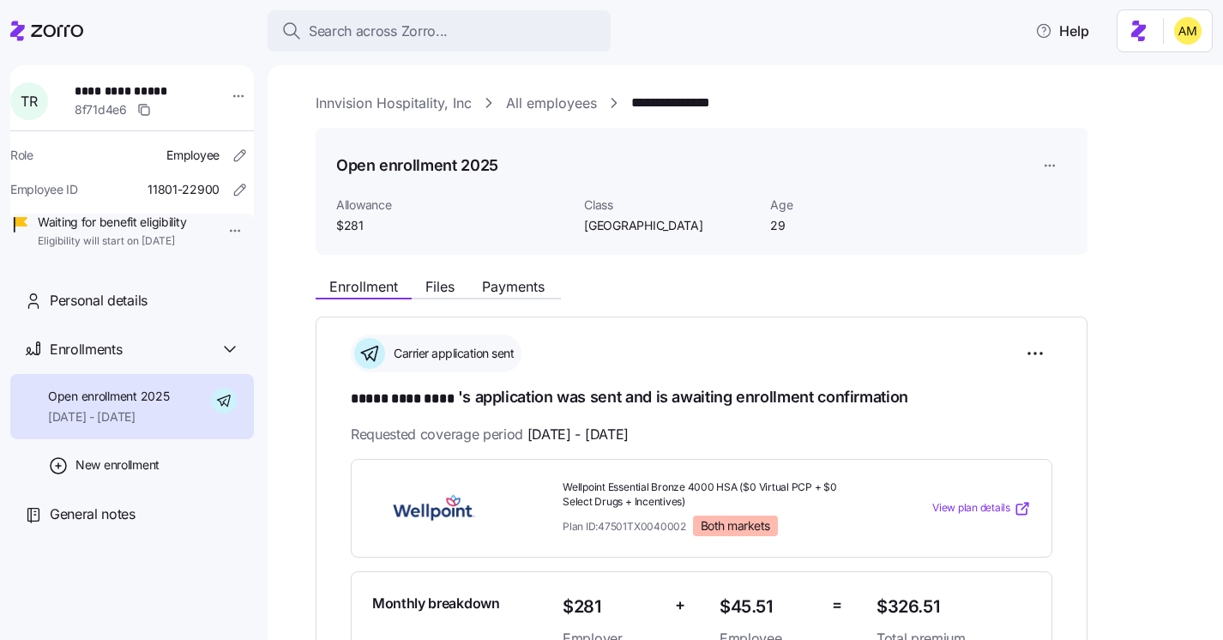
scroll to position [279, 0]
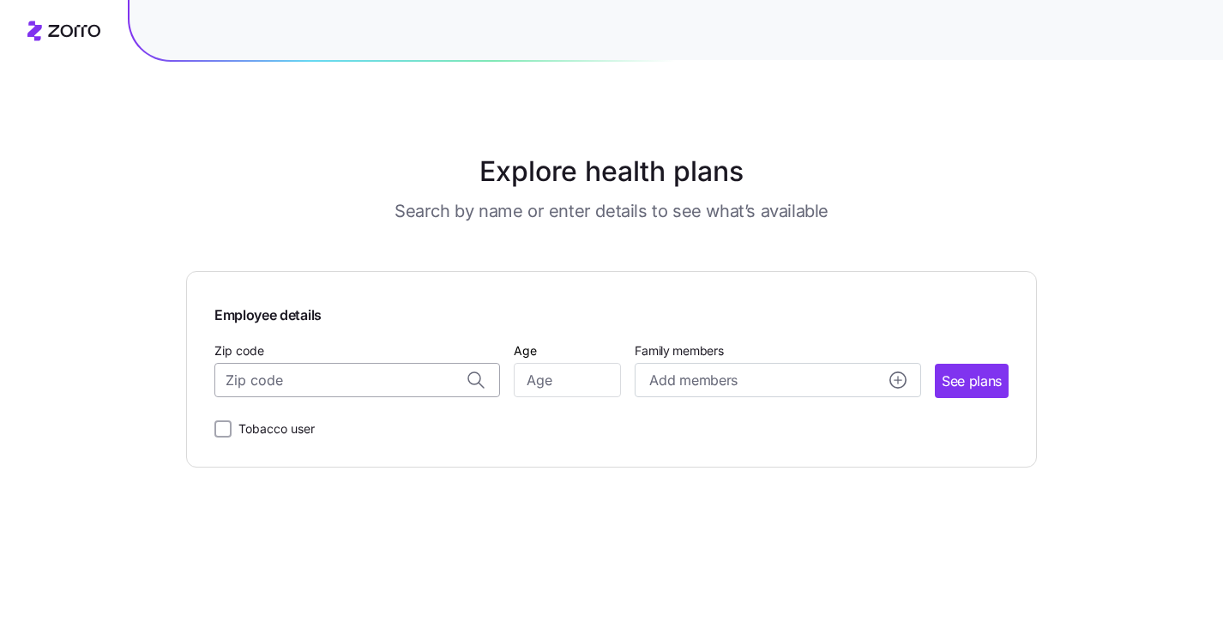
click at [412, 378] on input "Zip code" at bounding box center [356, 380] width 285 height 34
click at [406, 421] on span "[GEOGRAPHIC_DATA], [GEOGRAPHIC_DATA]" at bounding box center [354, 425] width 240 height 21
type input "[GEOGRAPHIC_DATA], [GEOGRAPHIC_DATA]"
click at [559, 381] on input "Age" at bounding box center [567, 380] width 107 height 34
type input "35"
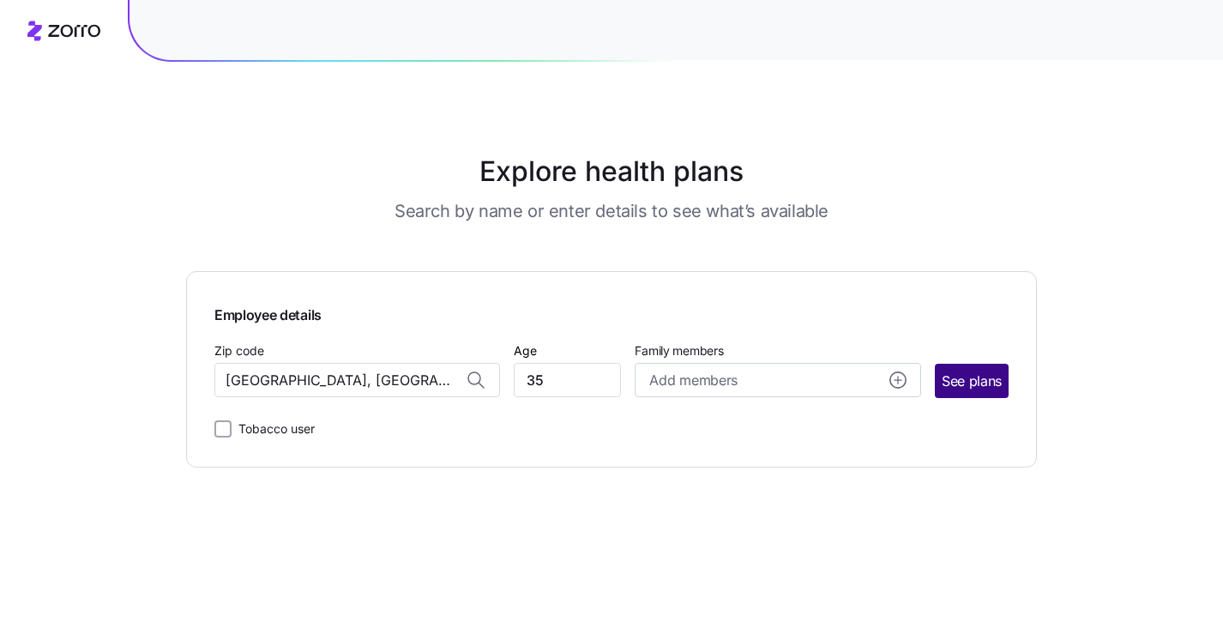
click at [969, 383] on span "See plans" at bounding box center [971, 380] width 60 height 21
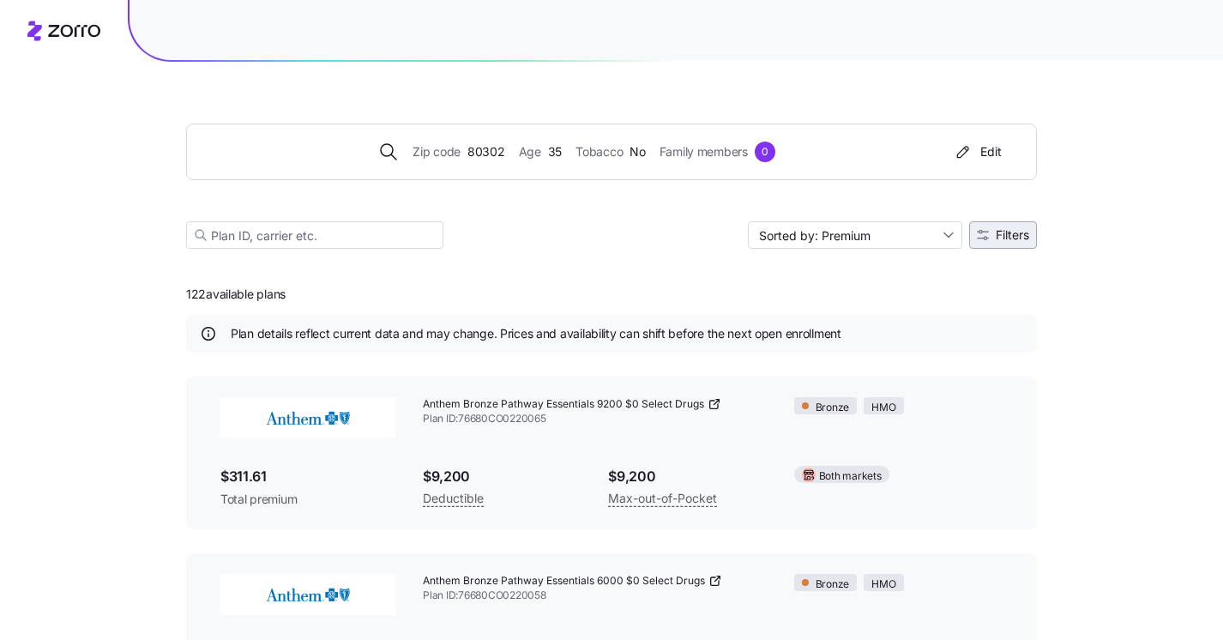
click at [1001, 238] on span "Filters" at bounding box center [1011, 235] width 33 height 12
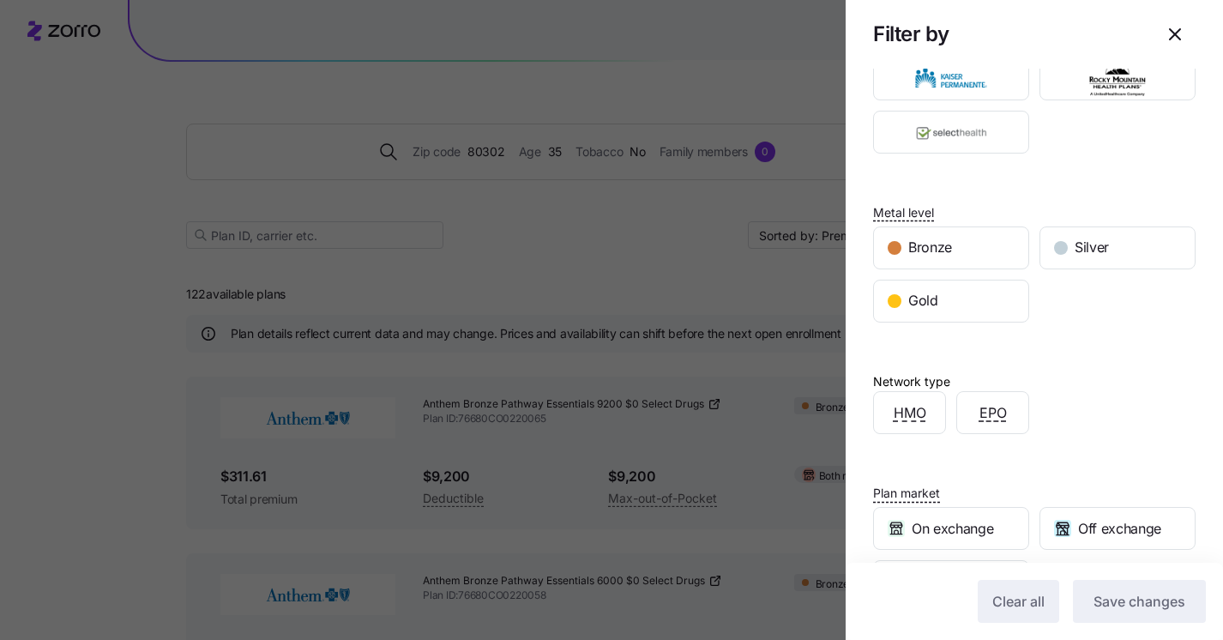
scroll to position [130, 0]
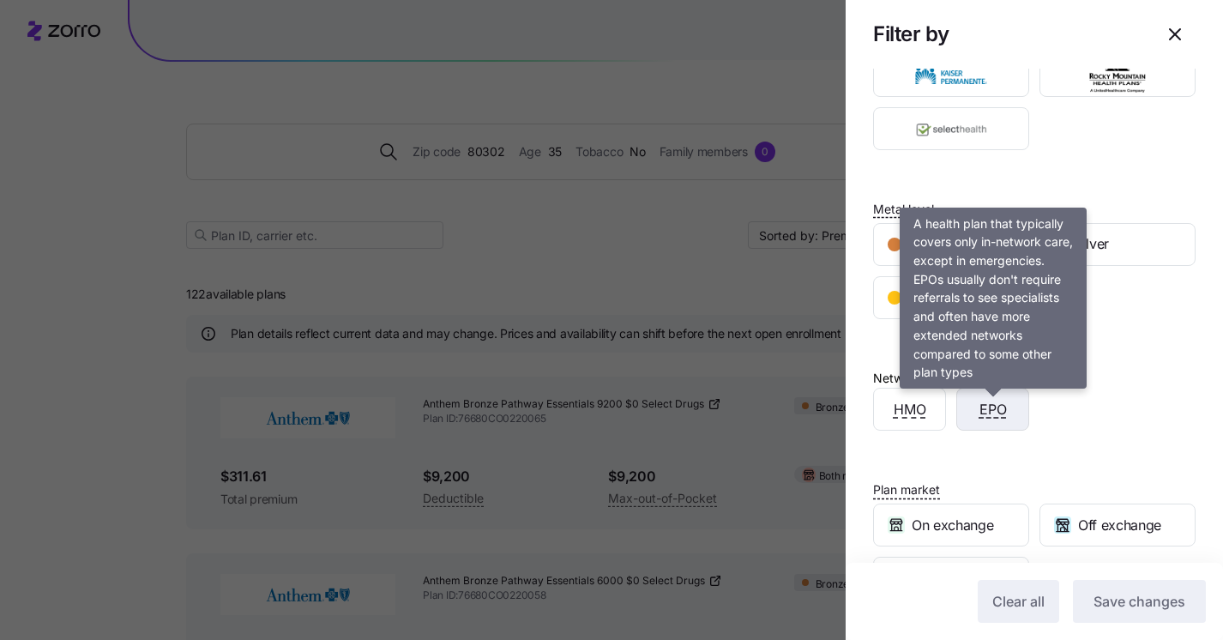
click at [996, 417] on span "EPO" at bounding box center [992, 409] width 27 height 21
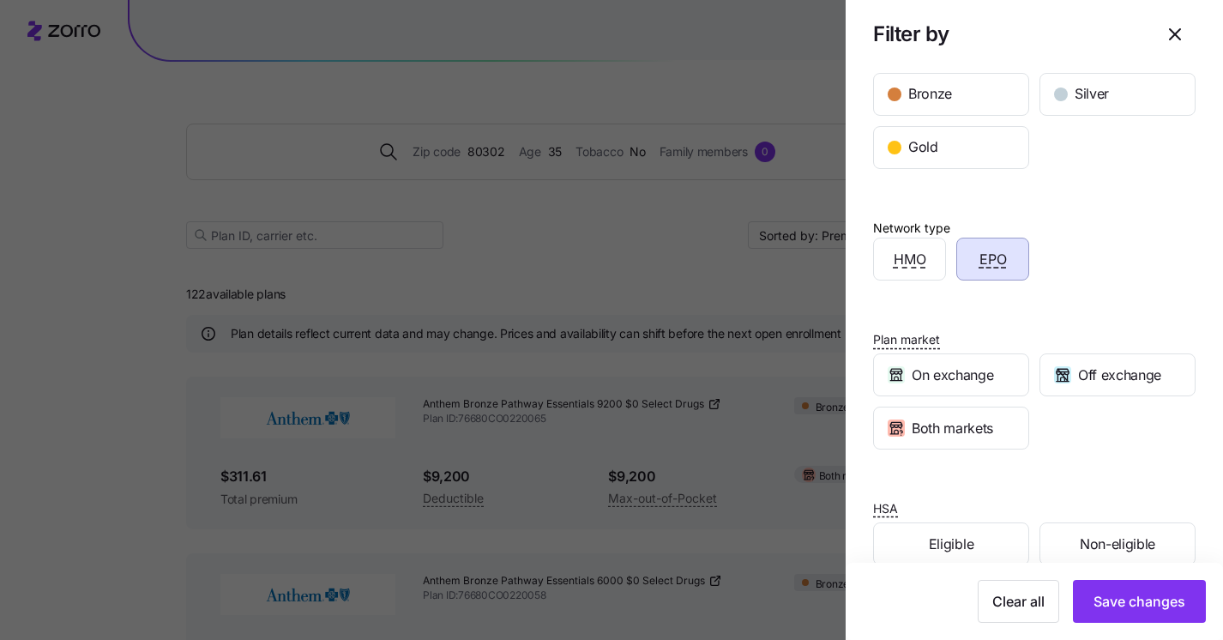
scroll to position [310, 0]
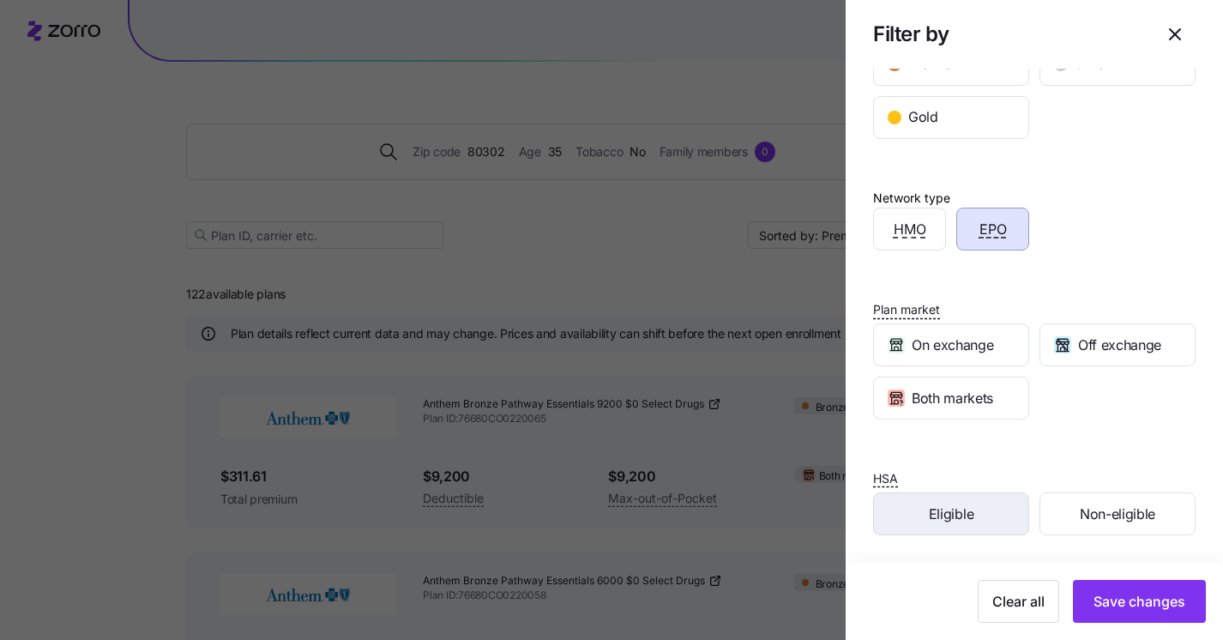
click at [972, 521] on span "Eligible" at bounding box center [951, 513] width 45 height 21
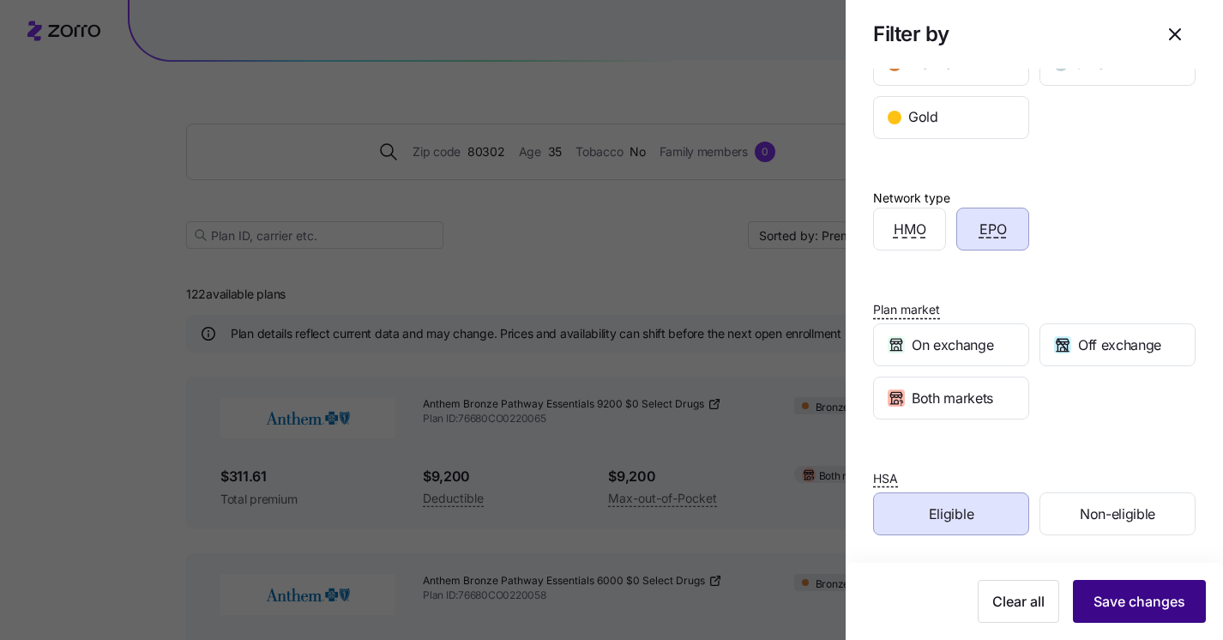
click at [1145, 598] on span "Save changes" at bounding box center [1139, 601] width 92 height 21
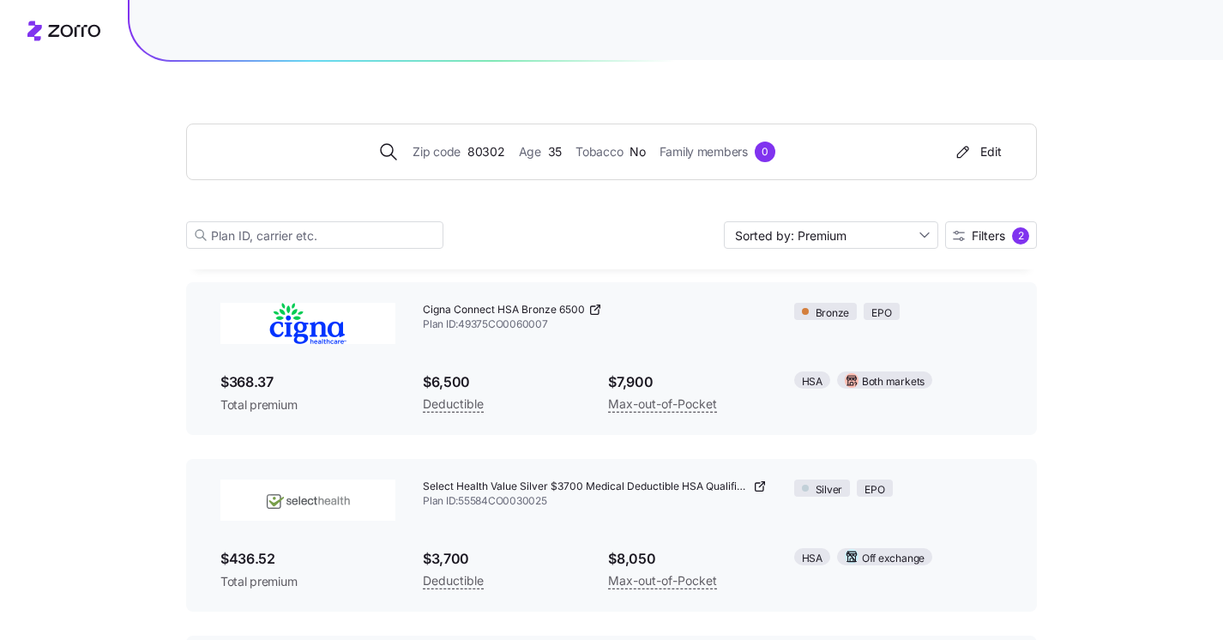
scroll to position [108, 0]
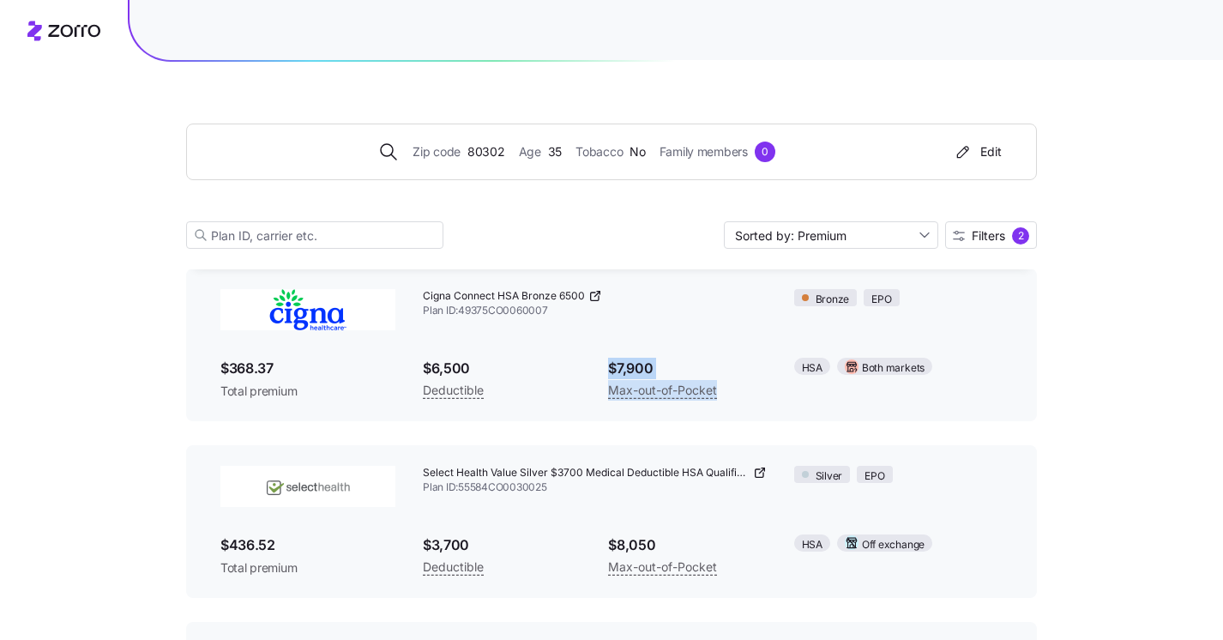
drag, startPoint x: 599, startPoint y: 364, endPoint x: 715, endPoint y: 403, distance: 122.0
click at [715, 403] on div "$7,900 Max-out-of-Pocket" at bounding box center [686, 379] width 185 height 70
click at [808, 409] on div "Cigna Connect HSA Bronze 6500 Plan ID: 49375CO0060007 Bronze EPO $368.37 Total …" at bounding box center [611, 344] width 850 height 153
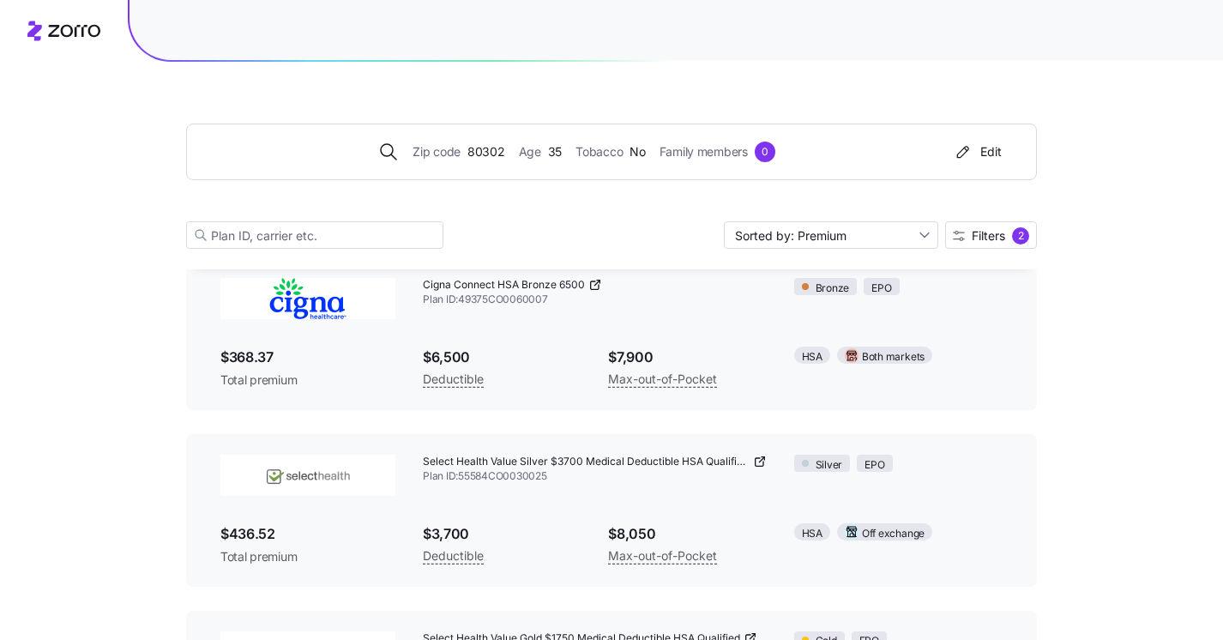
scroll to position [121, 0]
click at [958, 239] on icon "button" at bounding box center [958, 235] width 11 height 9
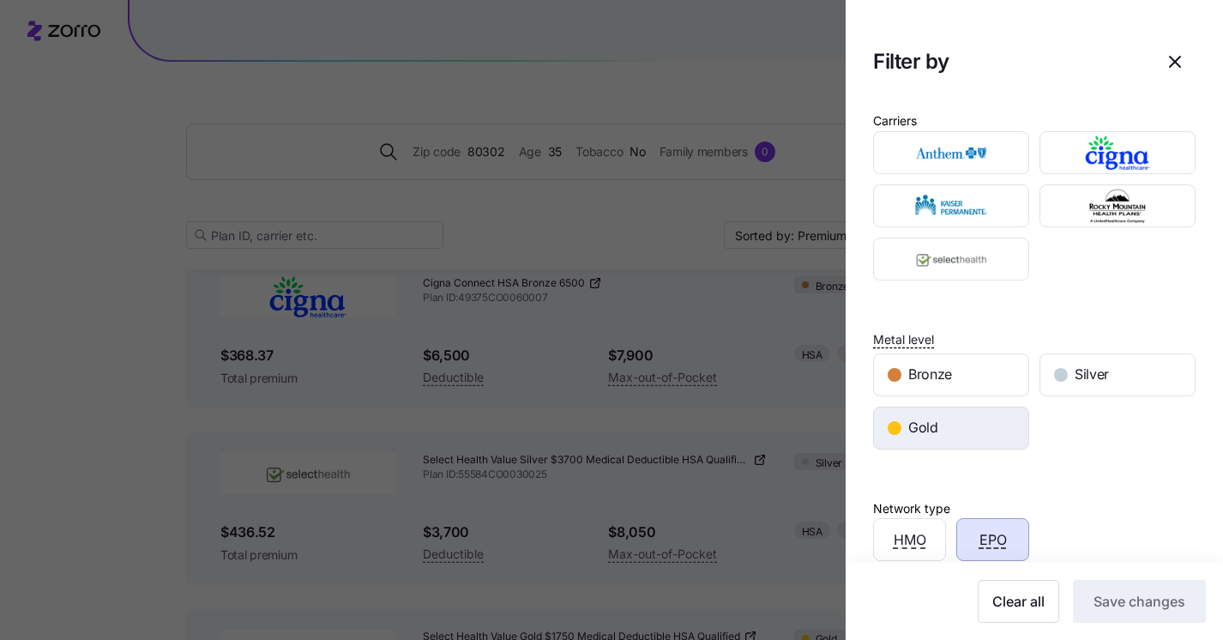
click at [947, 435] on div "Gold" at bounding box center [951, 427] width 154 height 41
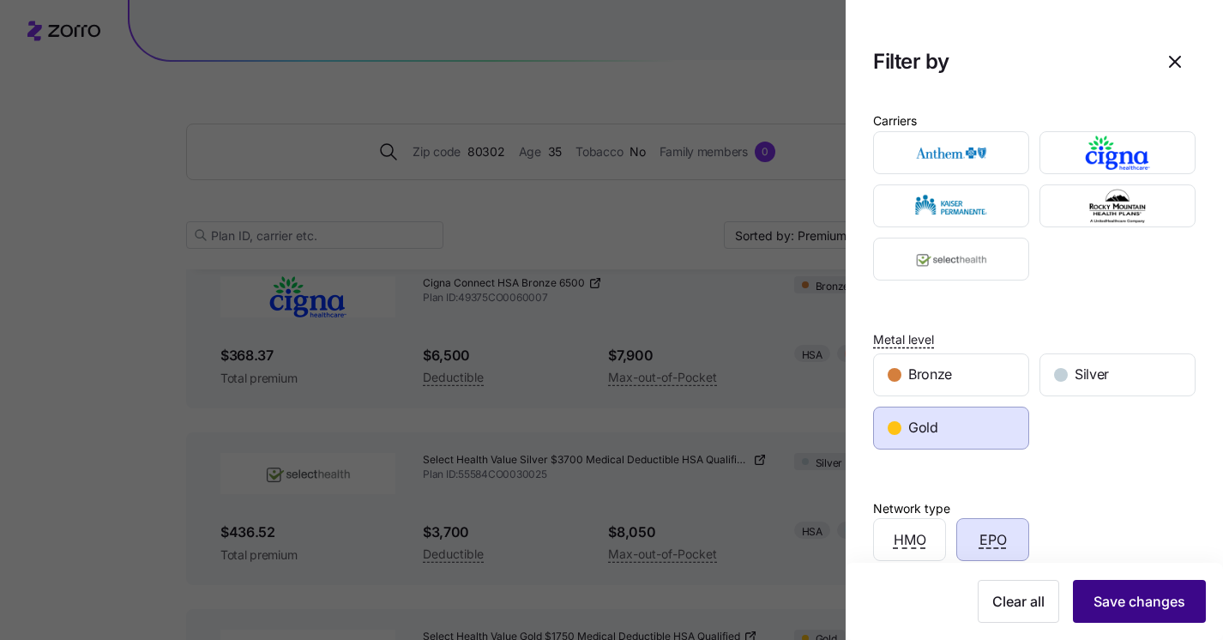
click at [1107, 610] on span "Save changes" at bounding box center [1139, 601] width 92 height 21
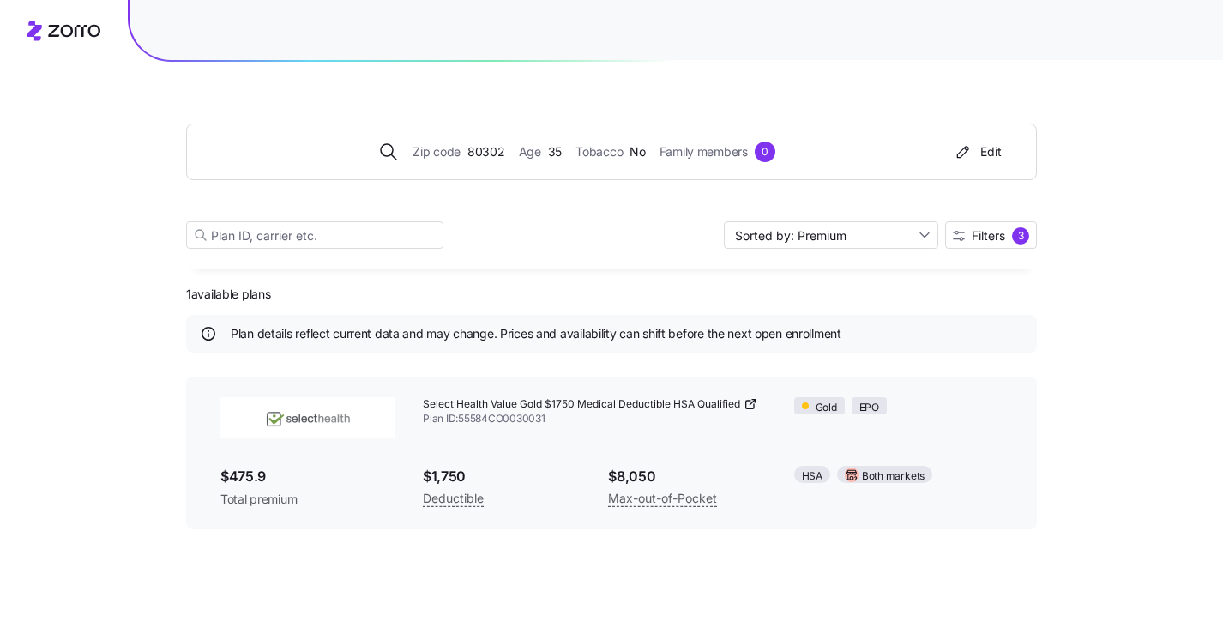
click at [322, 420] on img at bounding box center [307, 417] width 175 height 41
click at [990, 232] on span "Filters" at bounding box center [987, 236] width 33 height 12
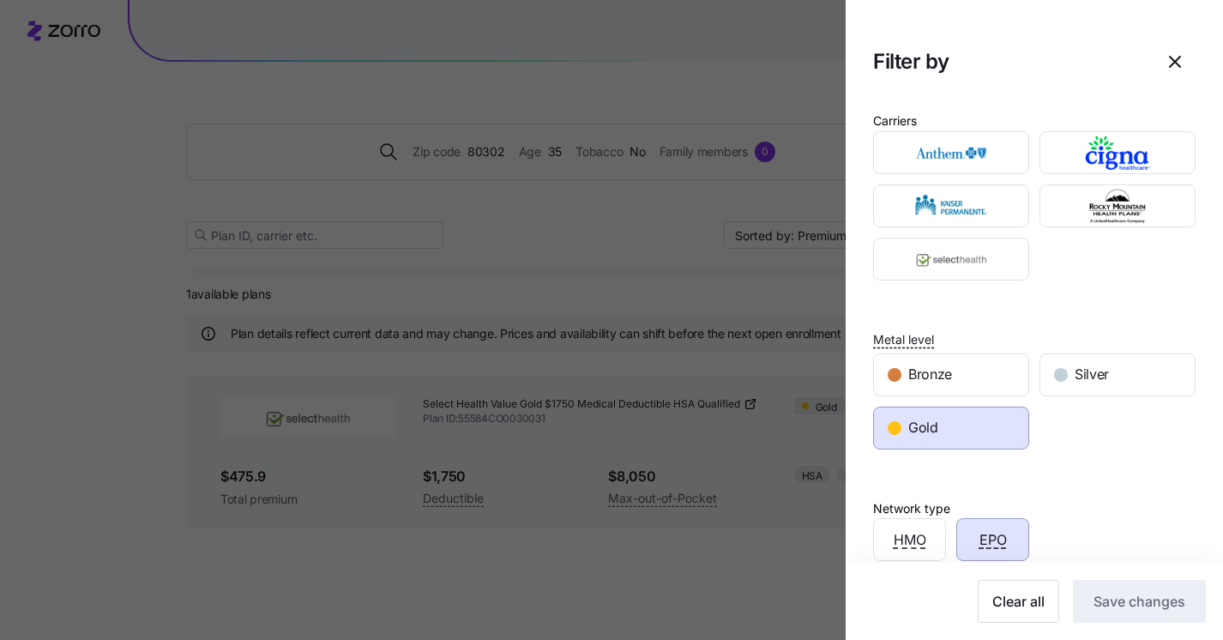
click at [939, 438] on div "Gold" at bounding box center [951, 427] width 154 height 41
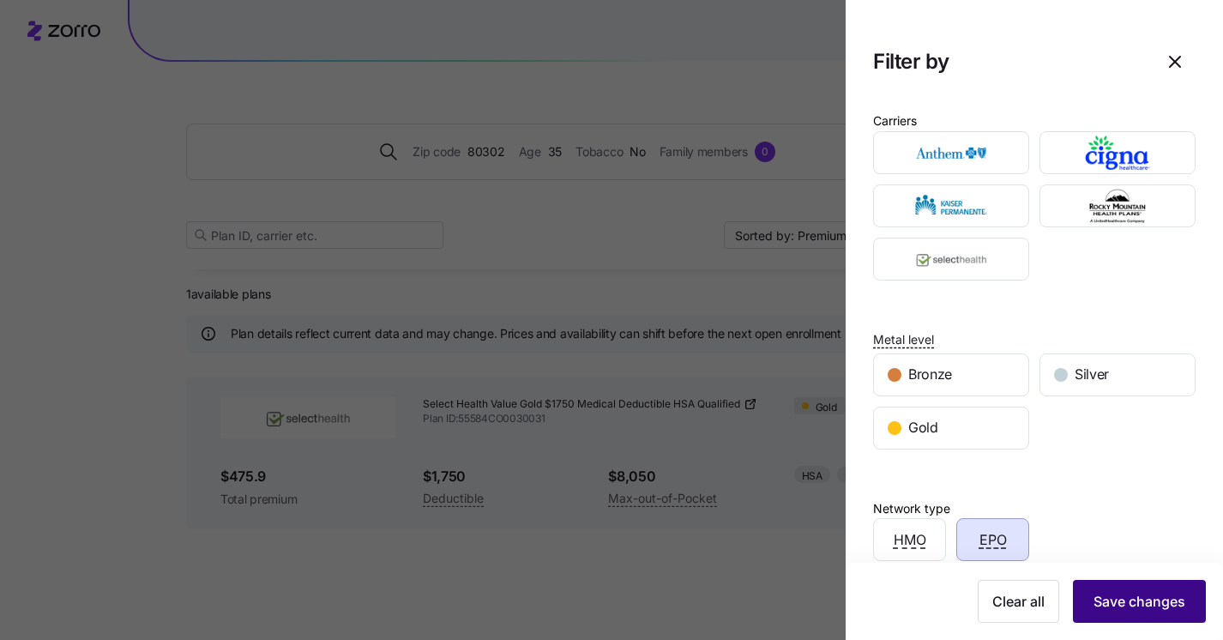
click at [1105, 595] on span "Save changes" at bounding box center [1139, 601] width 92 height 21
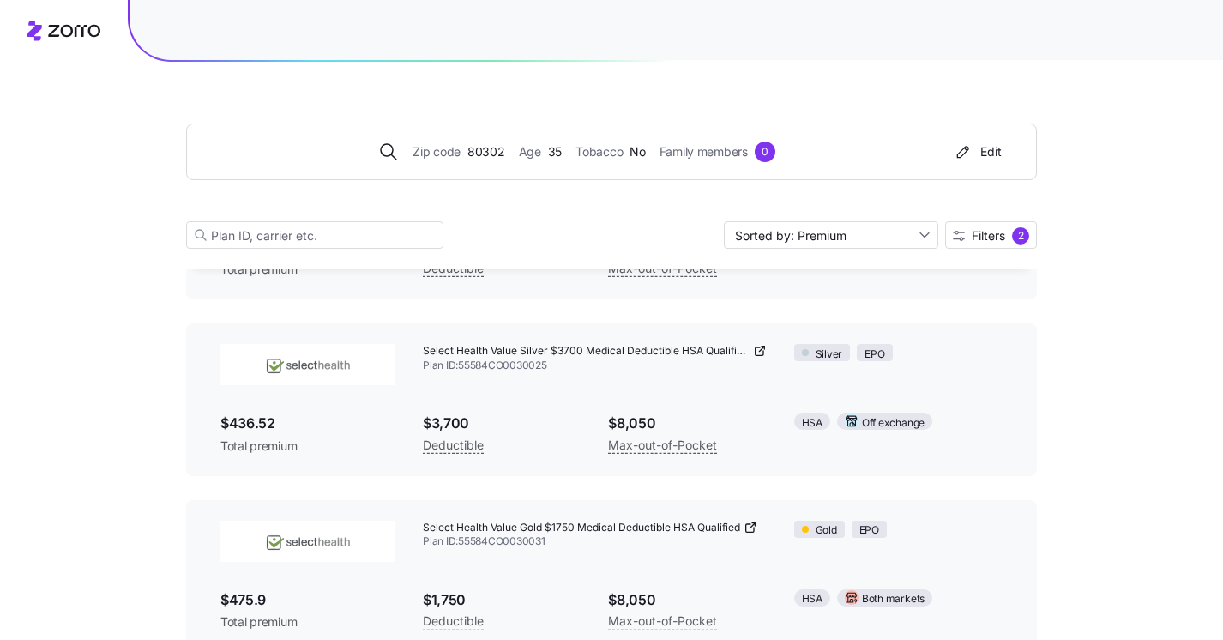
scroll to position [266, 0]
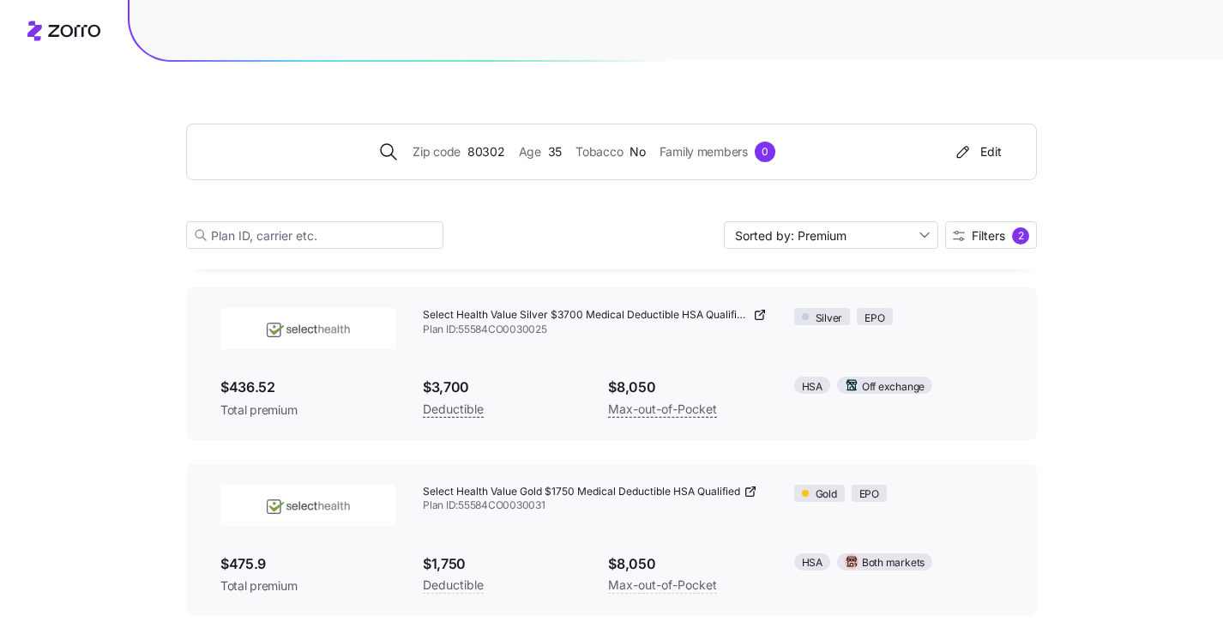
click at [475, 502] on span "Plan ID: 55584CO0030031" at bounding box center [595, 505] width 344 height 15
click at [304, 510] on img at bounding box center [307, 504] width 175 height 41
click at [983, 231] on span "Filters" at bounding box center [987, 236] width 33 height 12
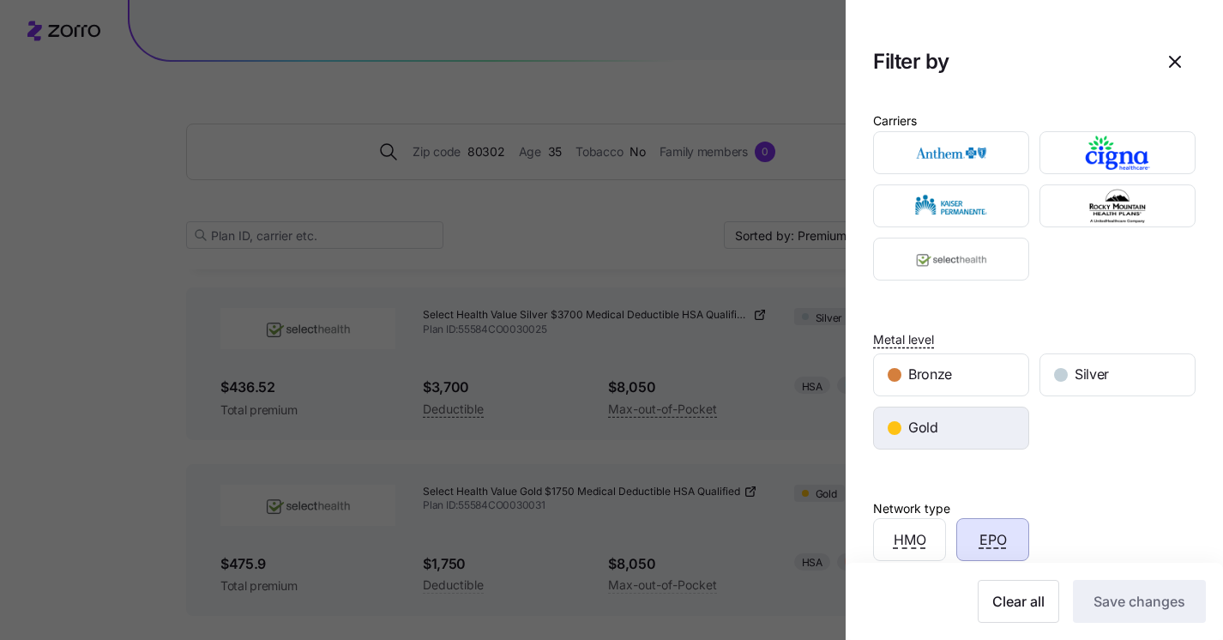
click at [917, 422] on span "Gold" at bounding box center [923, 427] width 30 height 21
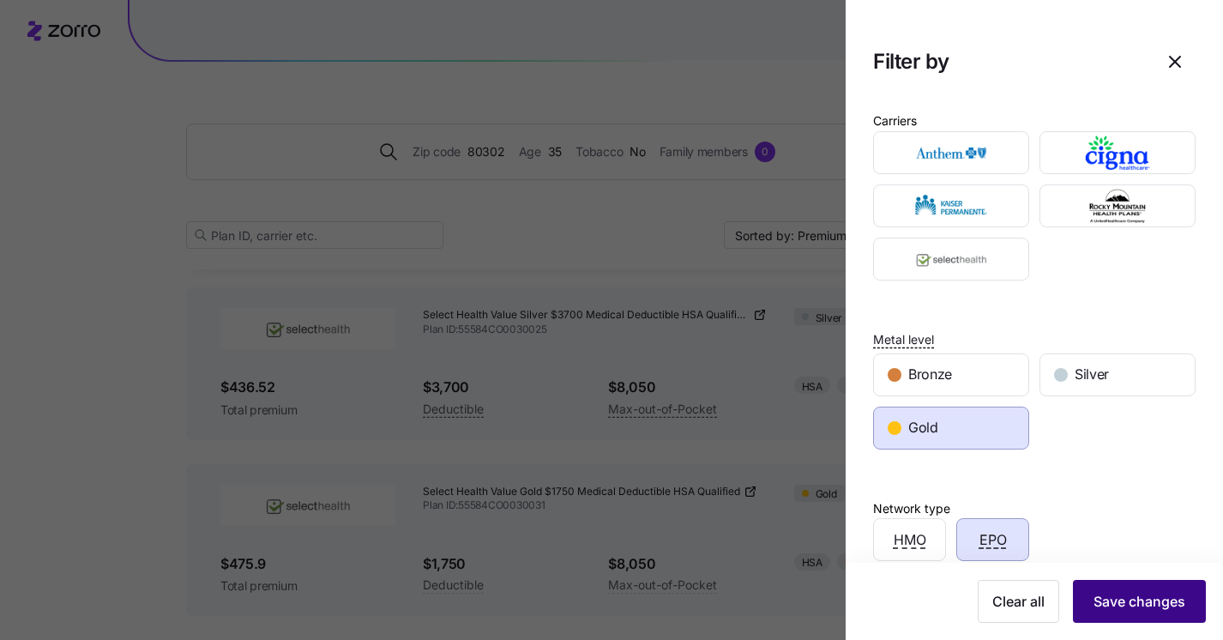
click at [1114, 593] on span "Save changes" at bounding box center [1139, 601] width 92 height 21
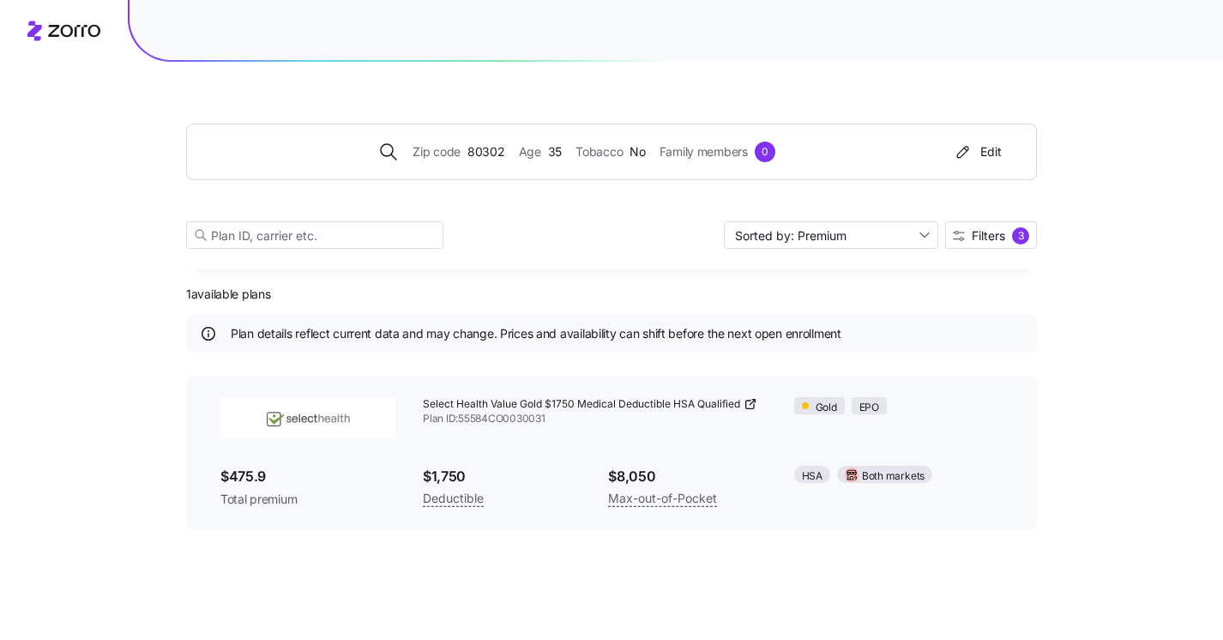
click at [752, 407] on icon at bounding box center [750, 404] width 14 height 14
